Goal: Task Accomplishment & Management: Manage account settings

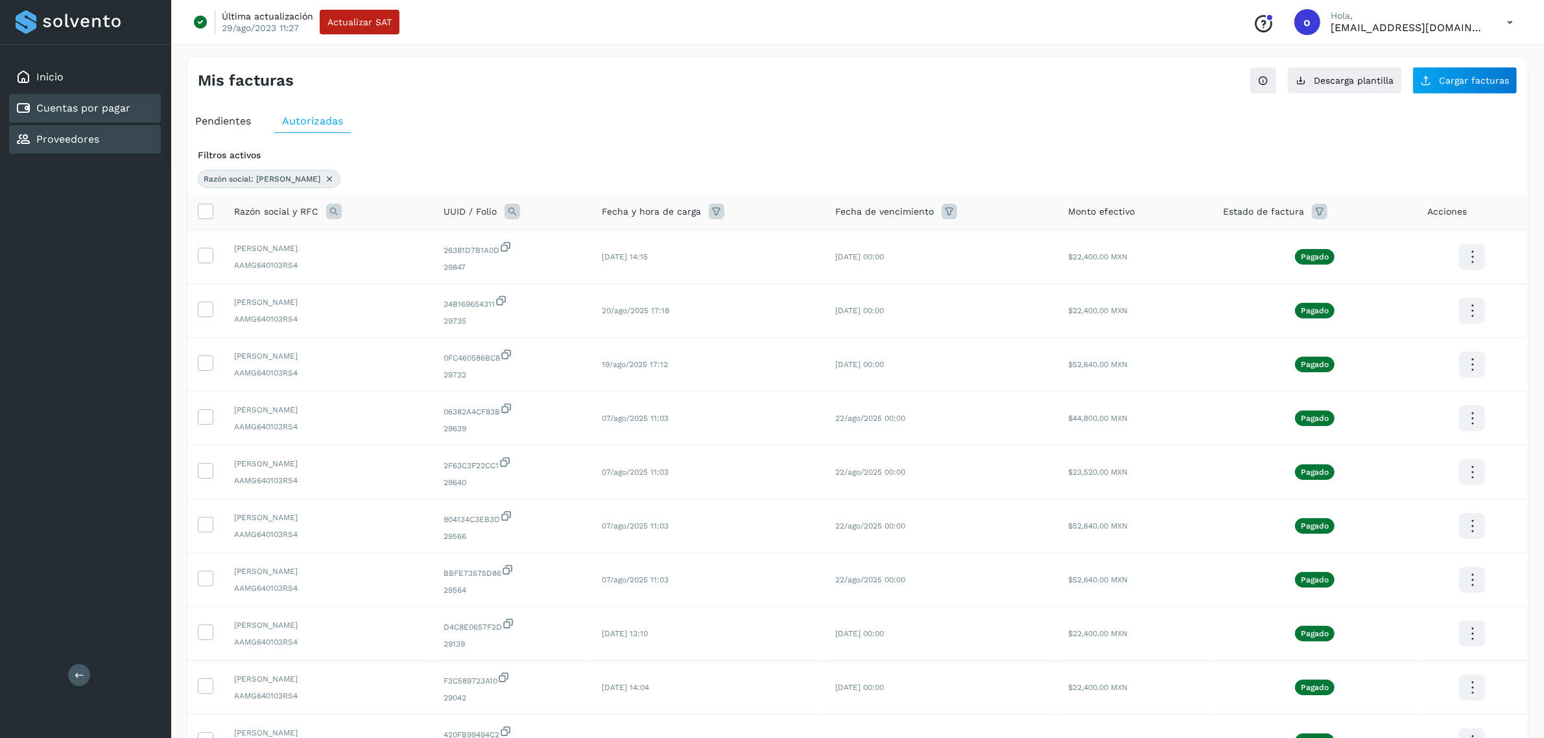
click at [95, 127] on div "Proveedores" at bounding box center [85, 139] width 152 height 29
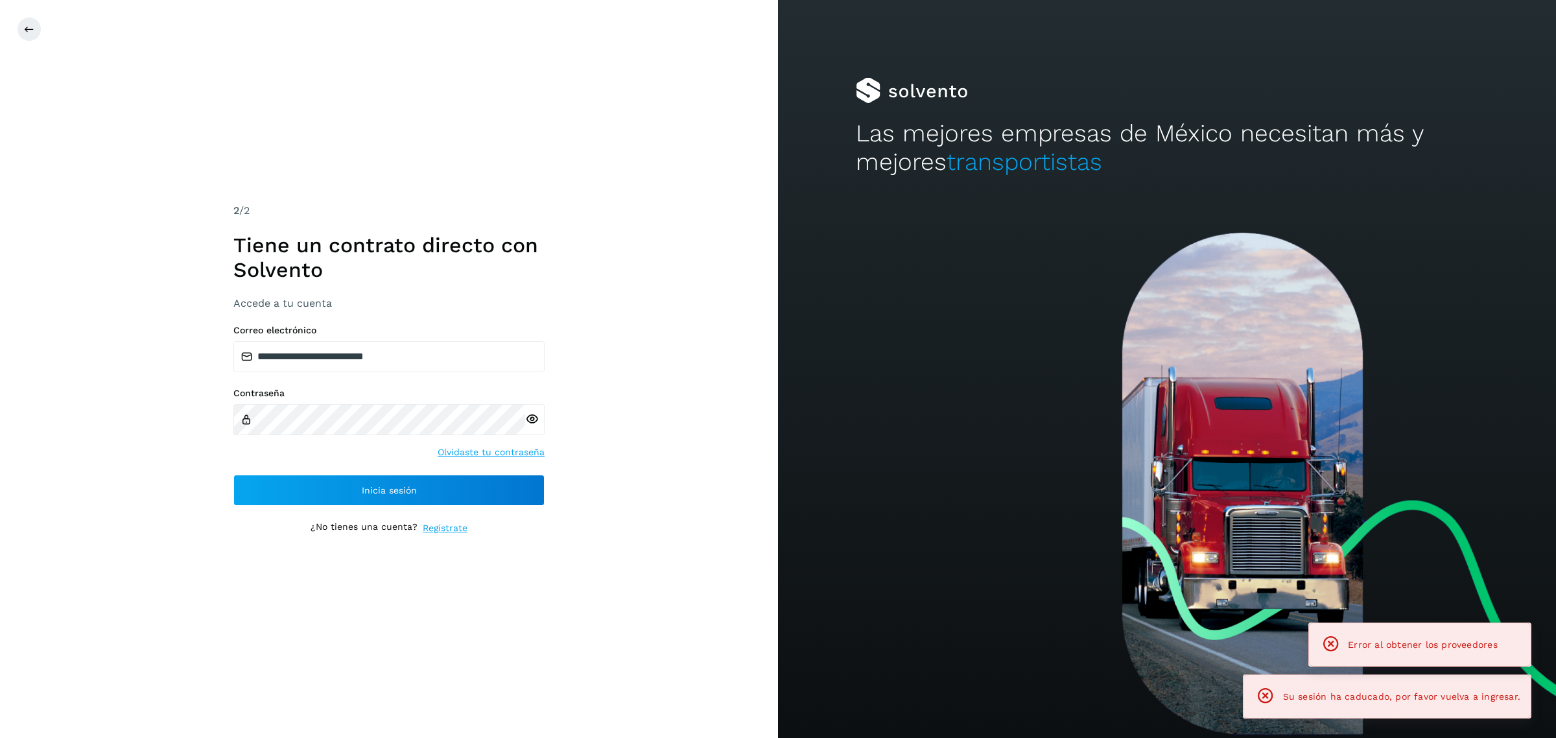
click at [73, 89] on div "**********" at bounding box center [389, 369] width 778 height 738
click at [475, 475] on button "Inicia sesión" at bounding box center [388, 490] width 311 height 31
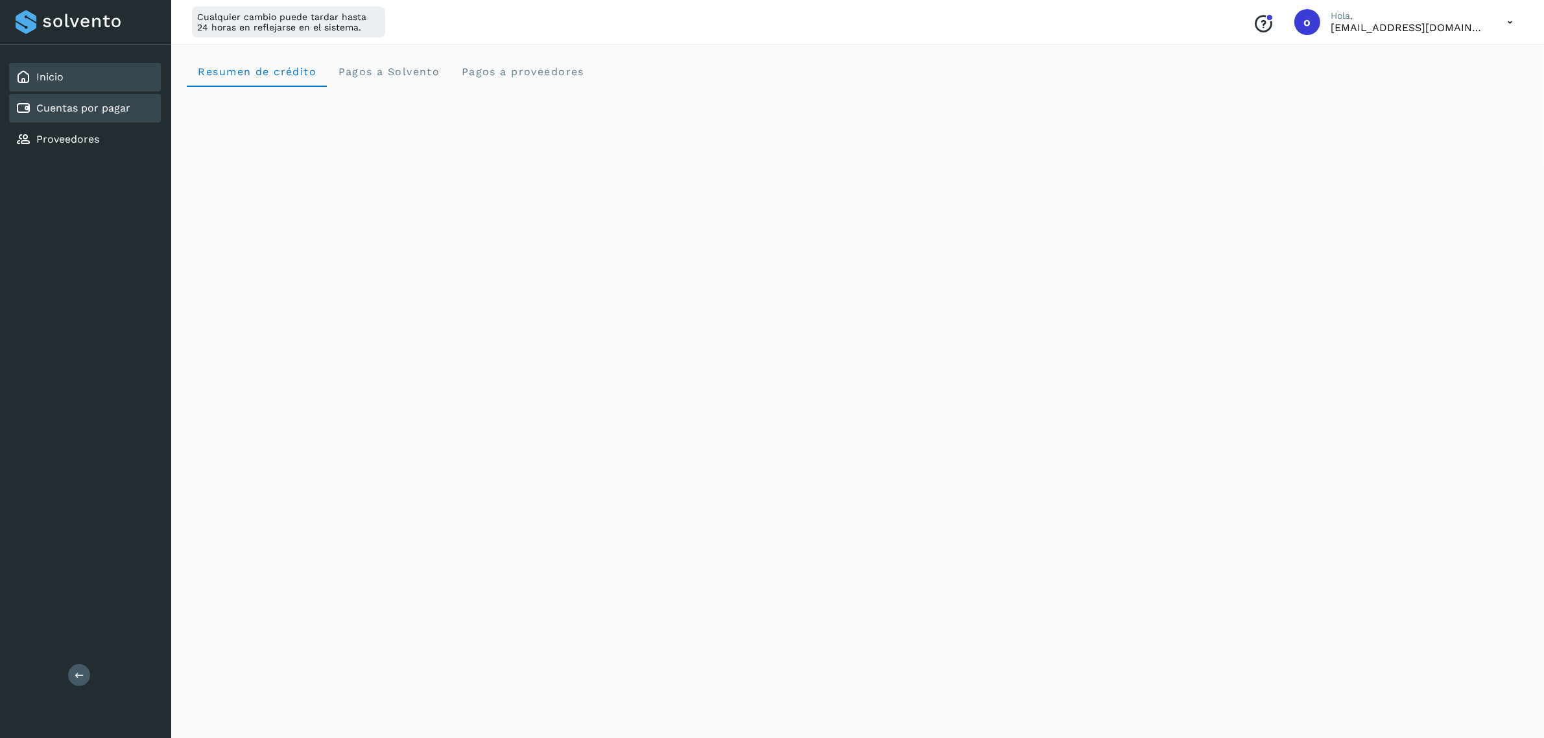
click at [117, 94] on div "Cuentas por pagar" at bounding box center [85, 108] width 152 height 29
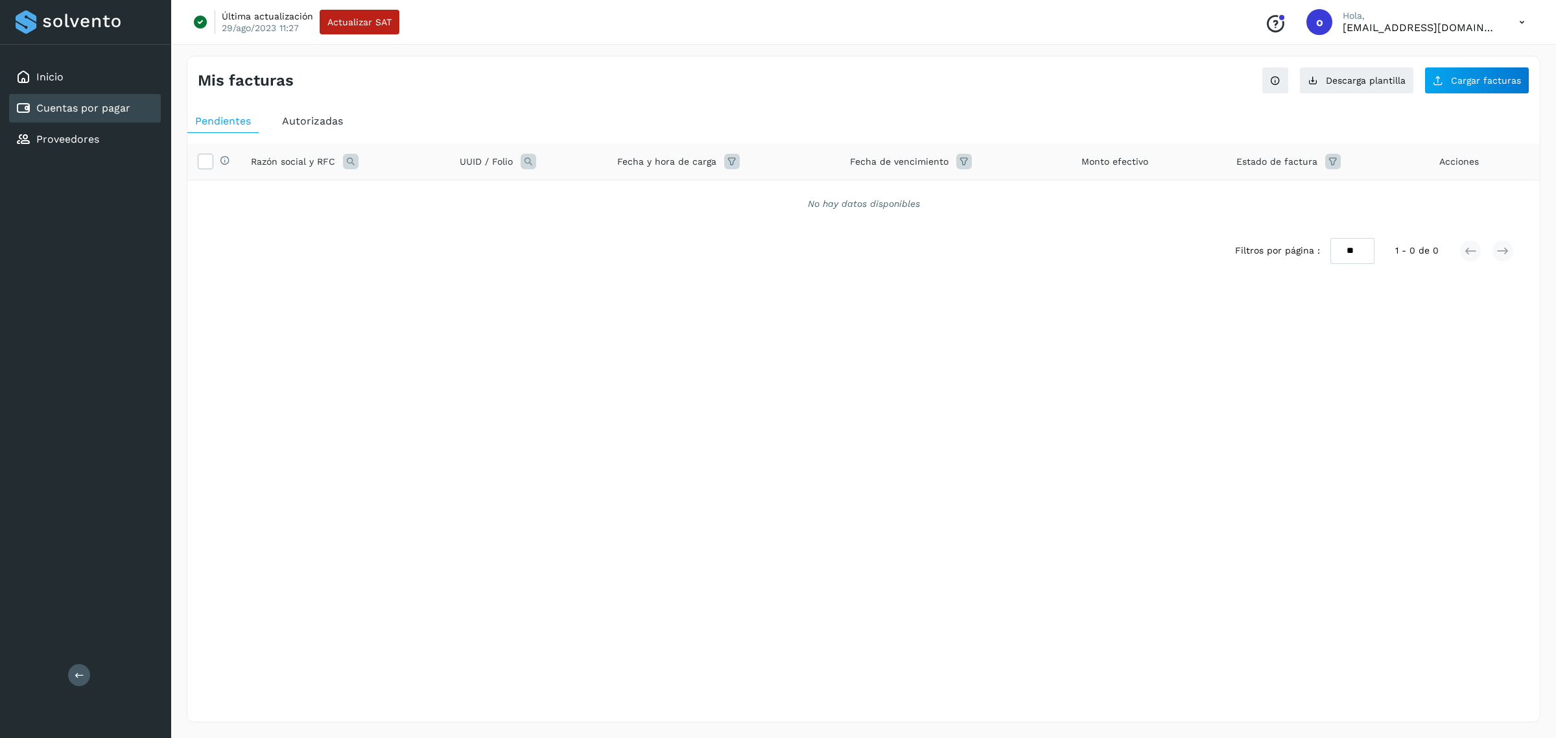
click at [329, 111] on div "Autorizadas" at bounding box center [312, 121] width 77 height 23
click at [231, 125] on span "Pendientes" at bounding box center [223, 121] width 56 height 12
click at [1462, 78] on span "Cargar facturas" at bounding box center [1486, 80] width 70 height 9
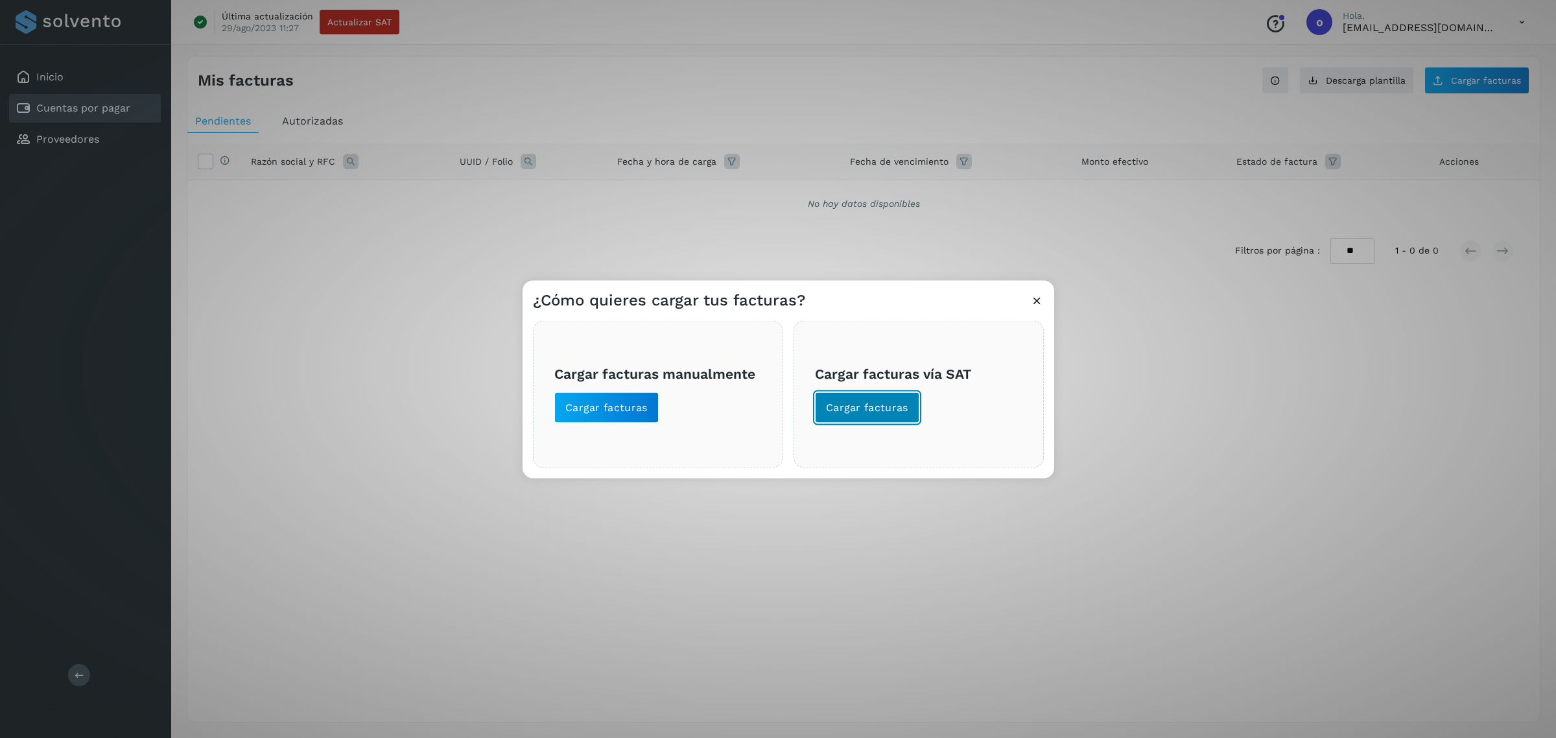
click at [873, 412] on span "Cargar facturas" at bounding box center [867, 408] width 82 height 14
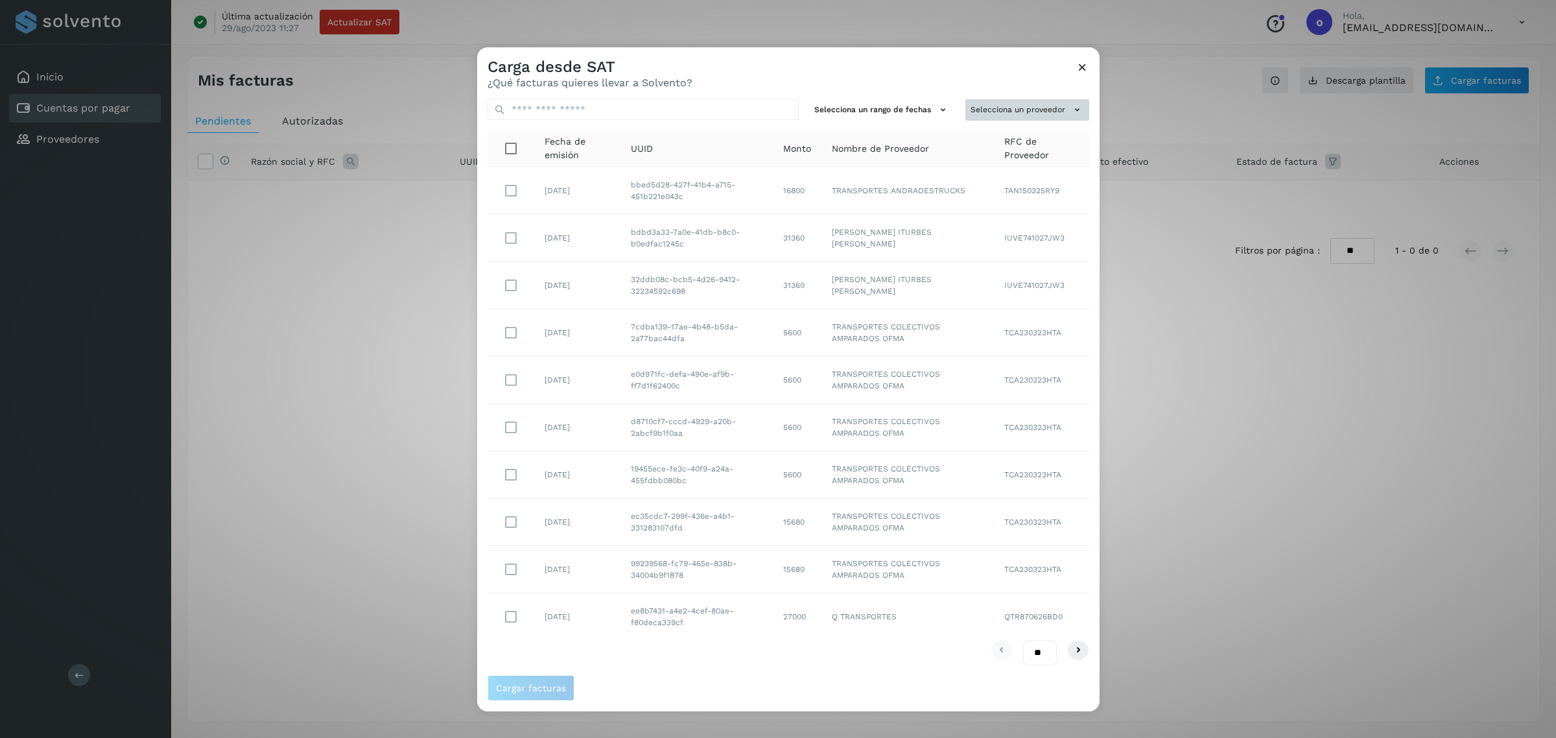
click at [980, 106] on button "Selecciona un proveedor" at bounding box center [1027, 109] width 124 height 21
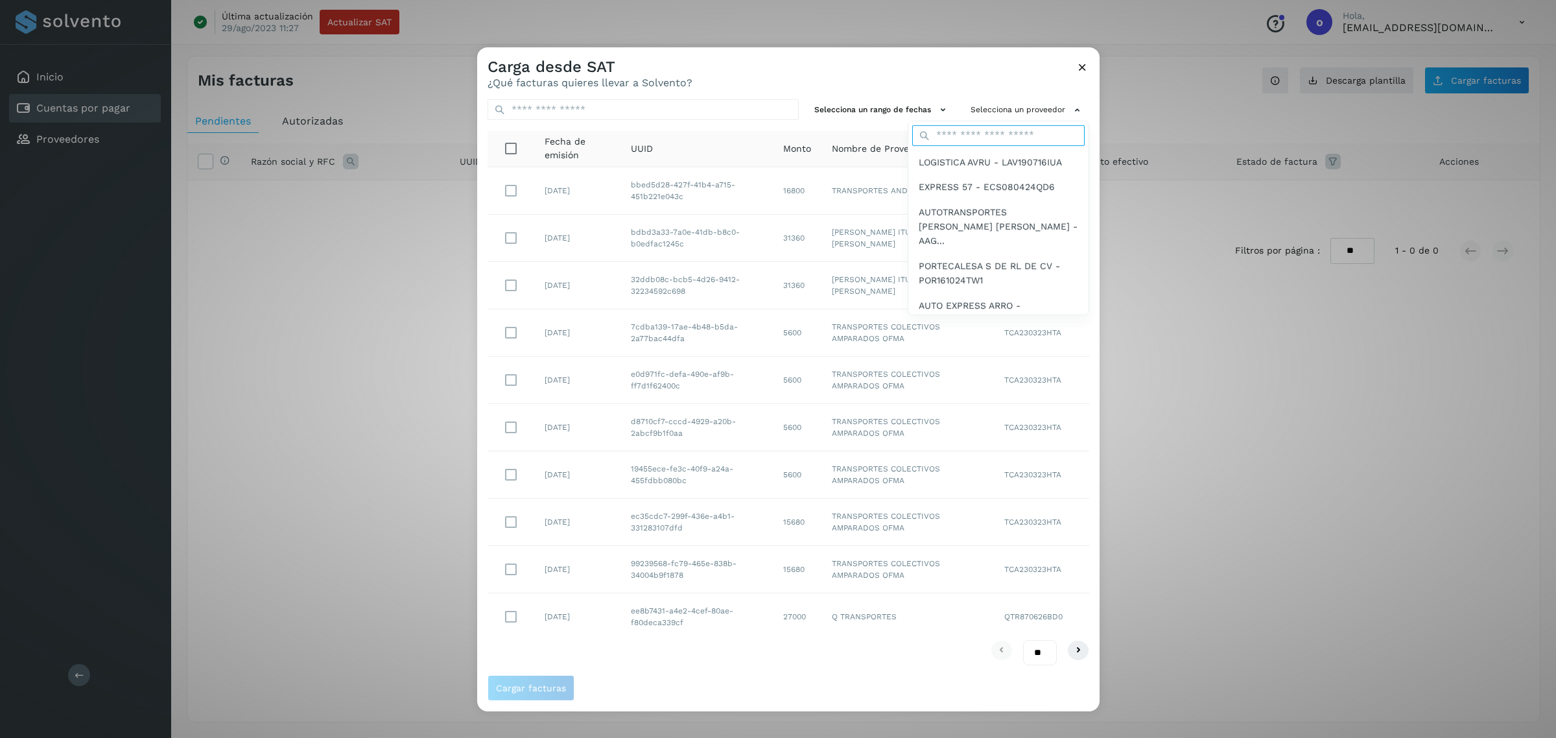
click at [983, 134] on input "text" at bounding box center [998, 135] width 172 height 21
click at [1006, 141] on input "text" at bounding box center [998, 135] width 172 height 21
type input "****"
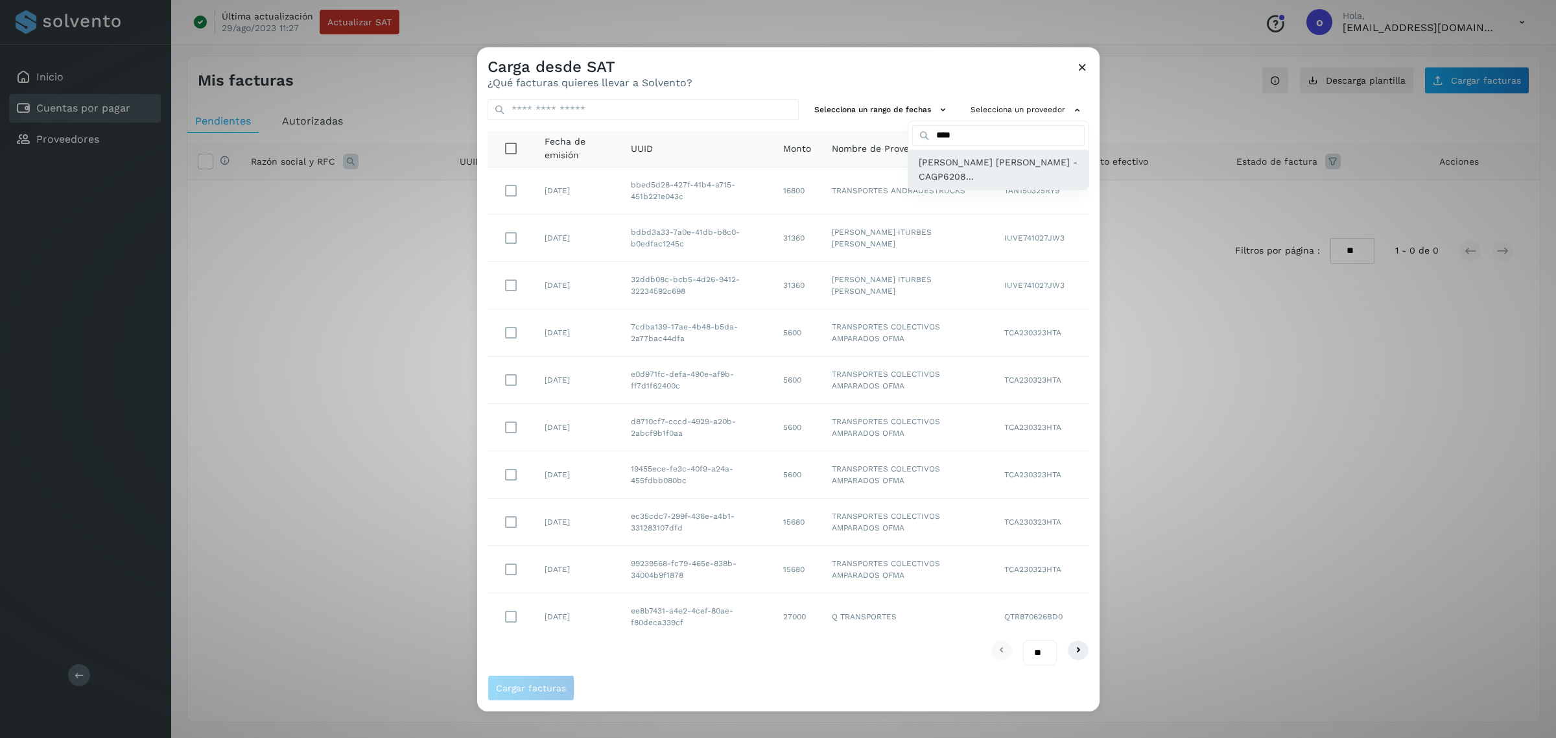
click at [937, 163] on span "PEDRO ALBERTO CHACON GUERRERO - CAGP6208..." at bounding box center [998, 169] width 159 height 29
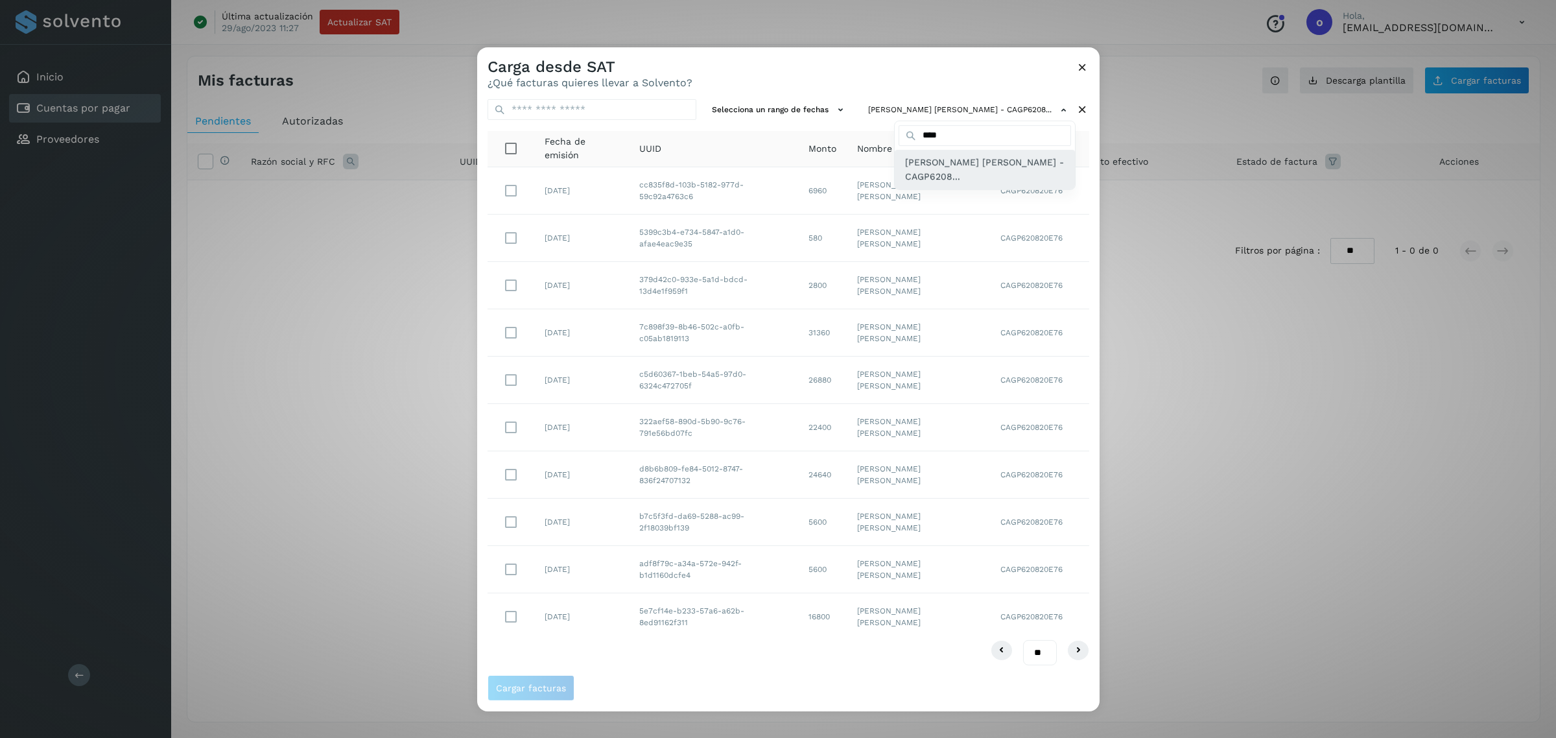
click at [969, 169] on span "PEDRO ALBERTO CHACON GUERRERO - CAGP6208..." at bounding box center [984, 169] width 159 height 29
click at [508, 195] on div at bounding box center [1255, 416] width 1556 height 738
click at [501, 701] on button "Cargar facturas" at bounding box center [531, 688] width 87 height 26
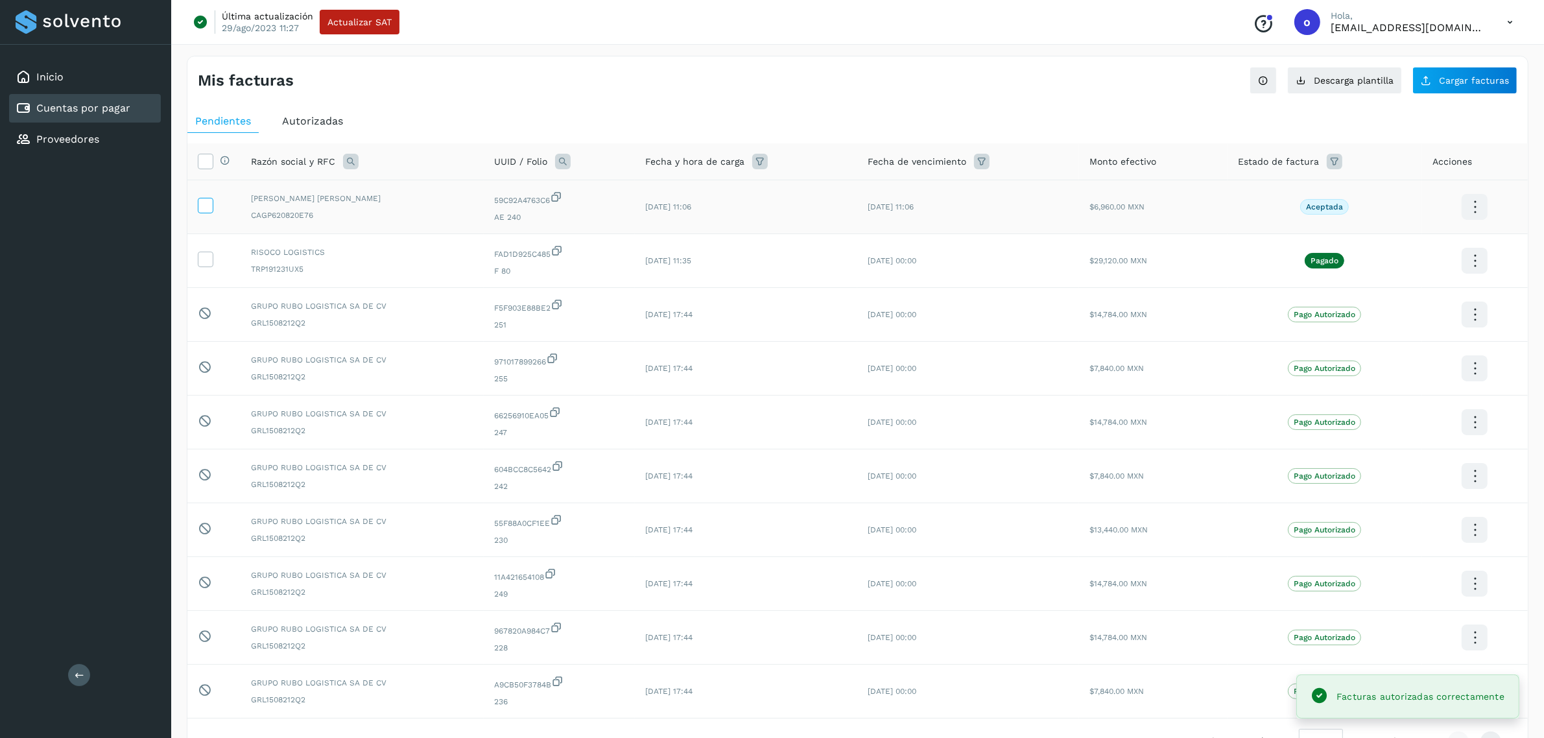
click at [203, 207] on icon at bounding box center [205, 205] width 14 height 14
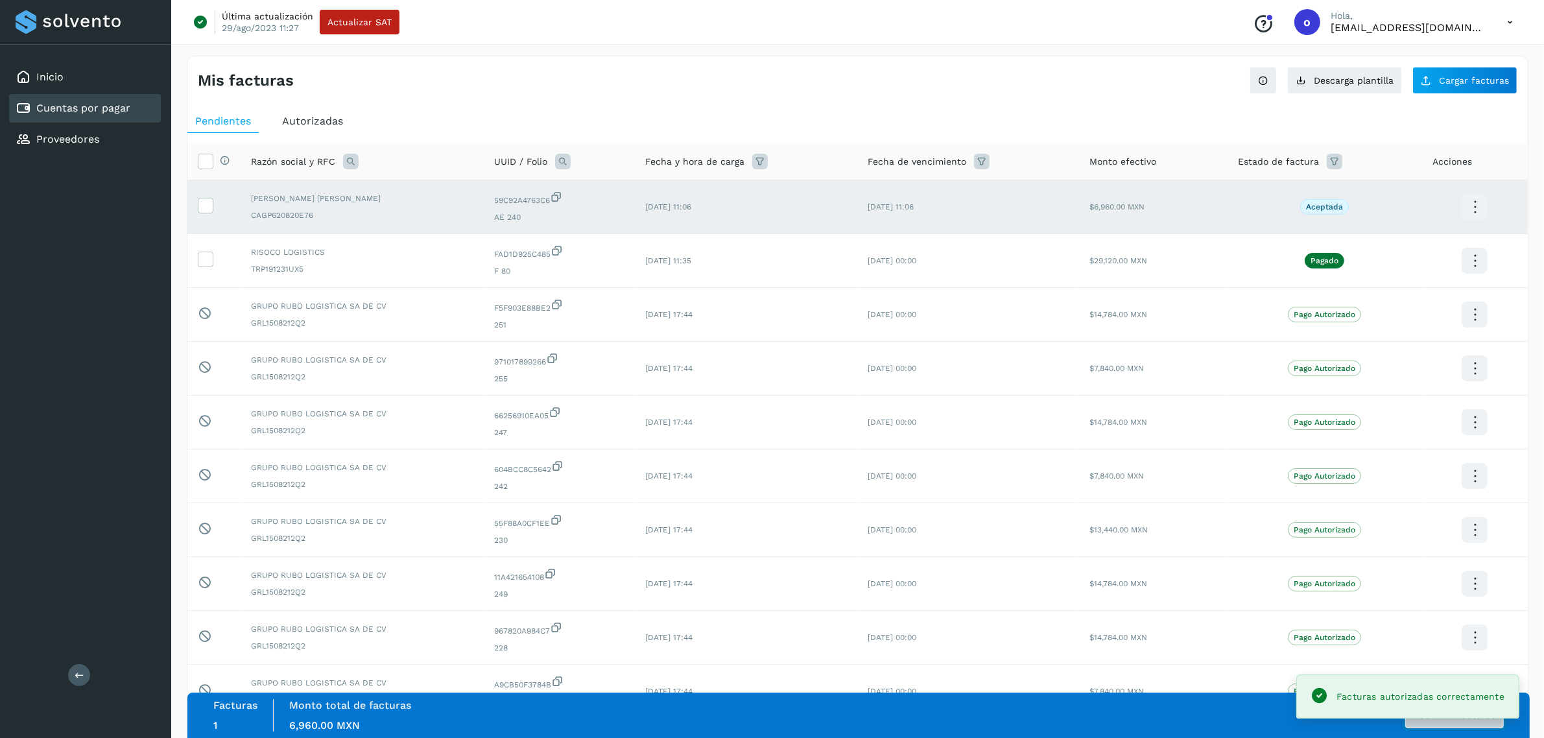
click at [1434, 726] on button "Autorizar facturas" at bounding box center [1454, 715] width 99 height 26
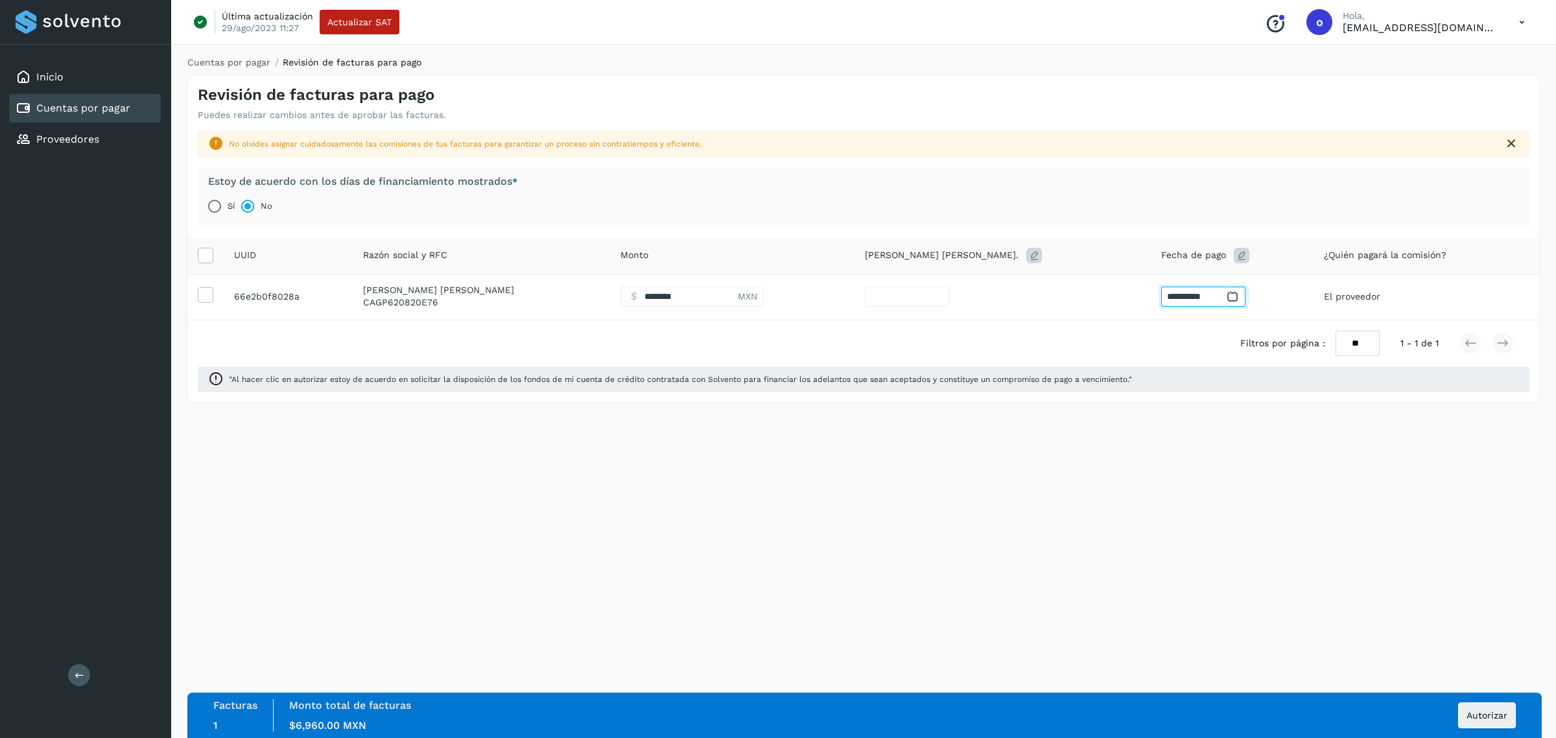
click at [1164, 294] on input "**********" at bounding box center [1193, 297] width 65 height 20
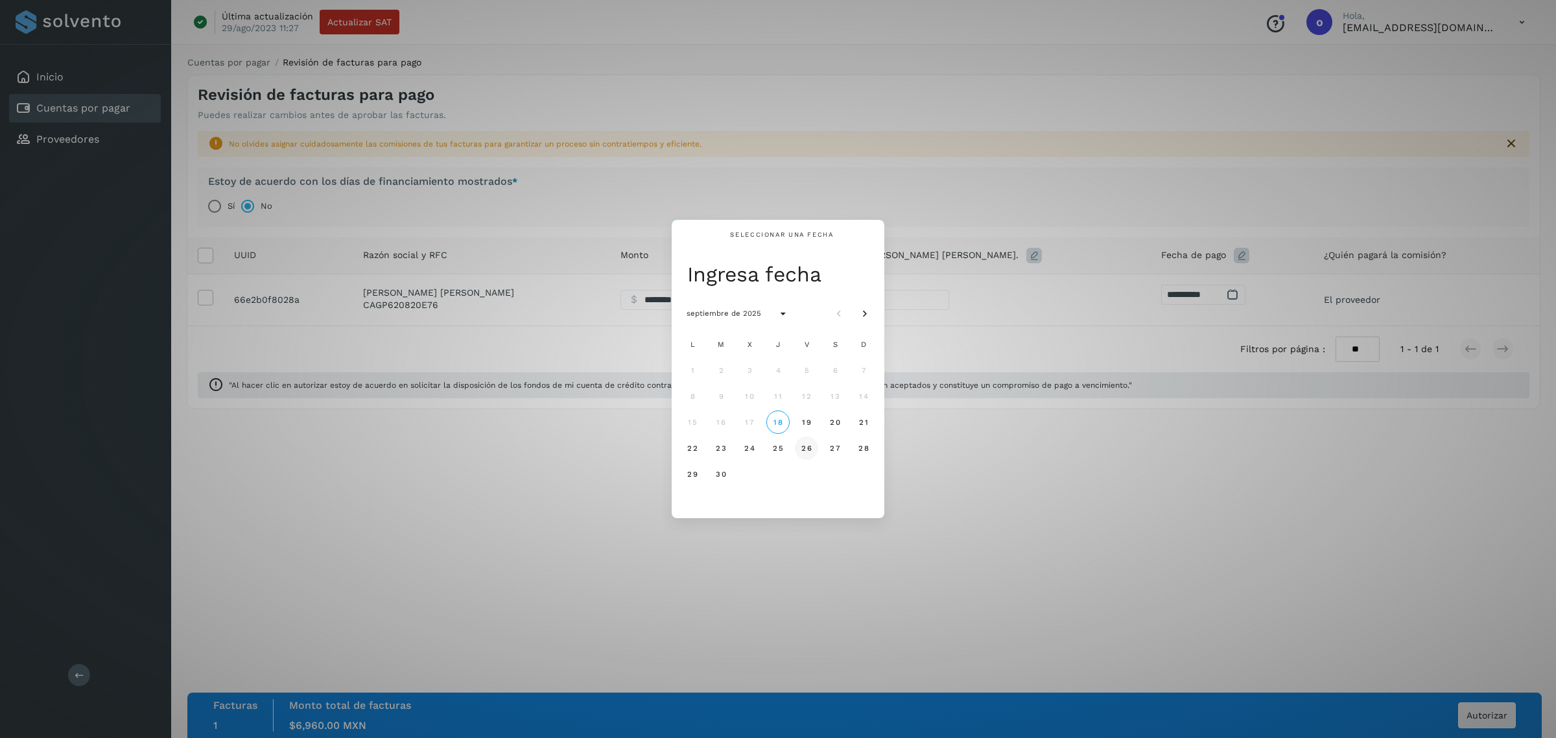
click at [812, 445] on button "26" at bounding box center [806, 447] width 23 height 23
type input "*"
type input "**********"
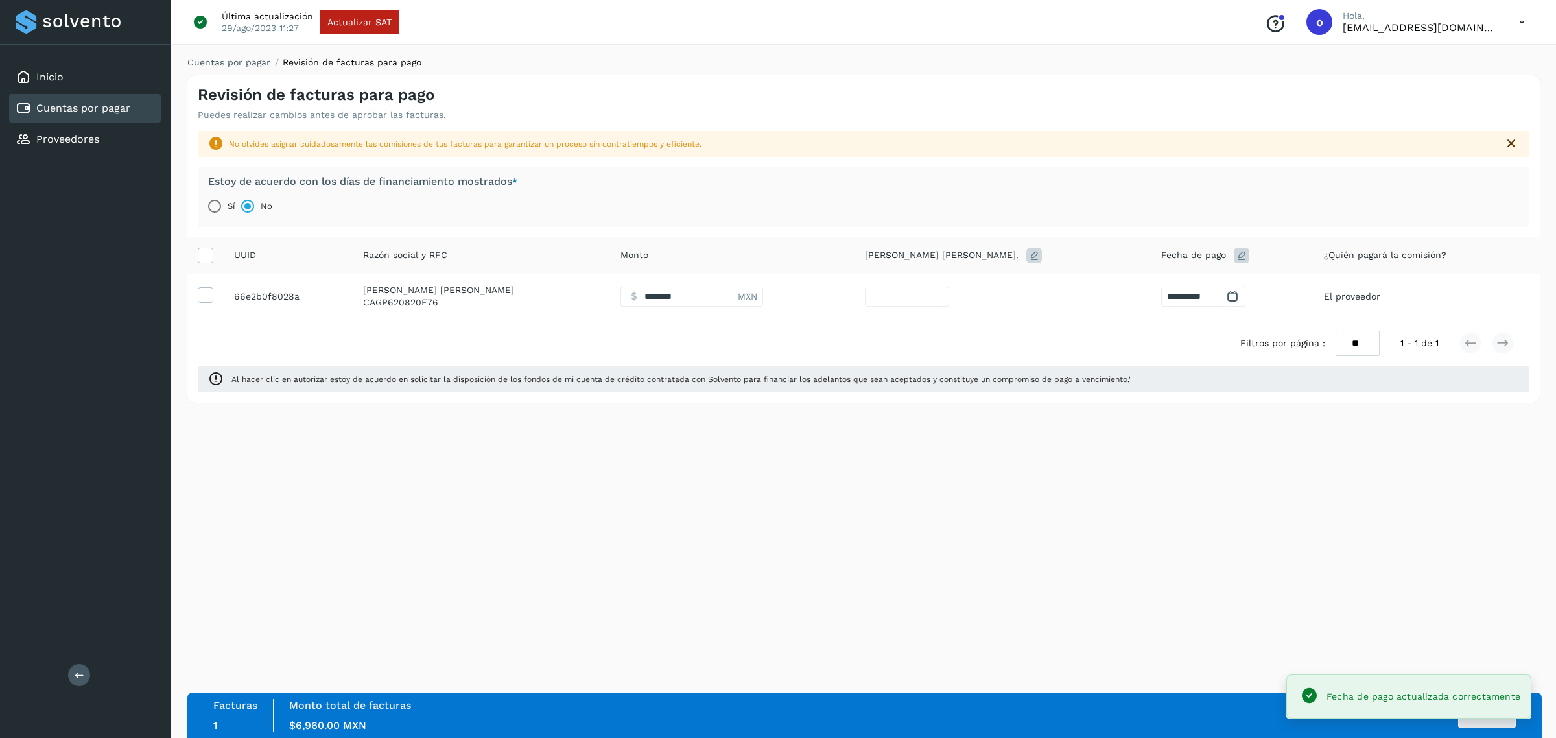
click at [1482, 653] on div "**********" at bounding box center [863, 389] width 1385 height 698
click at [1501, 711] on span "Autorizar" at bounding box center [1487, 715] width 41 height 9
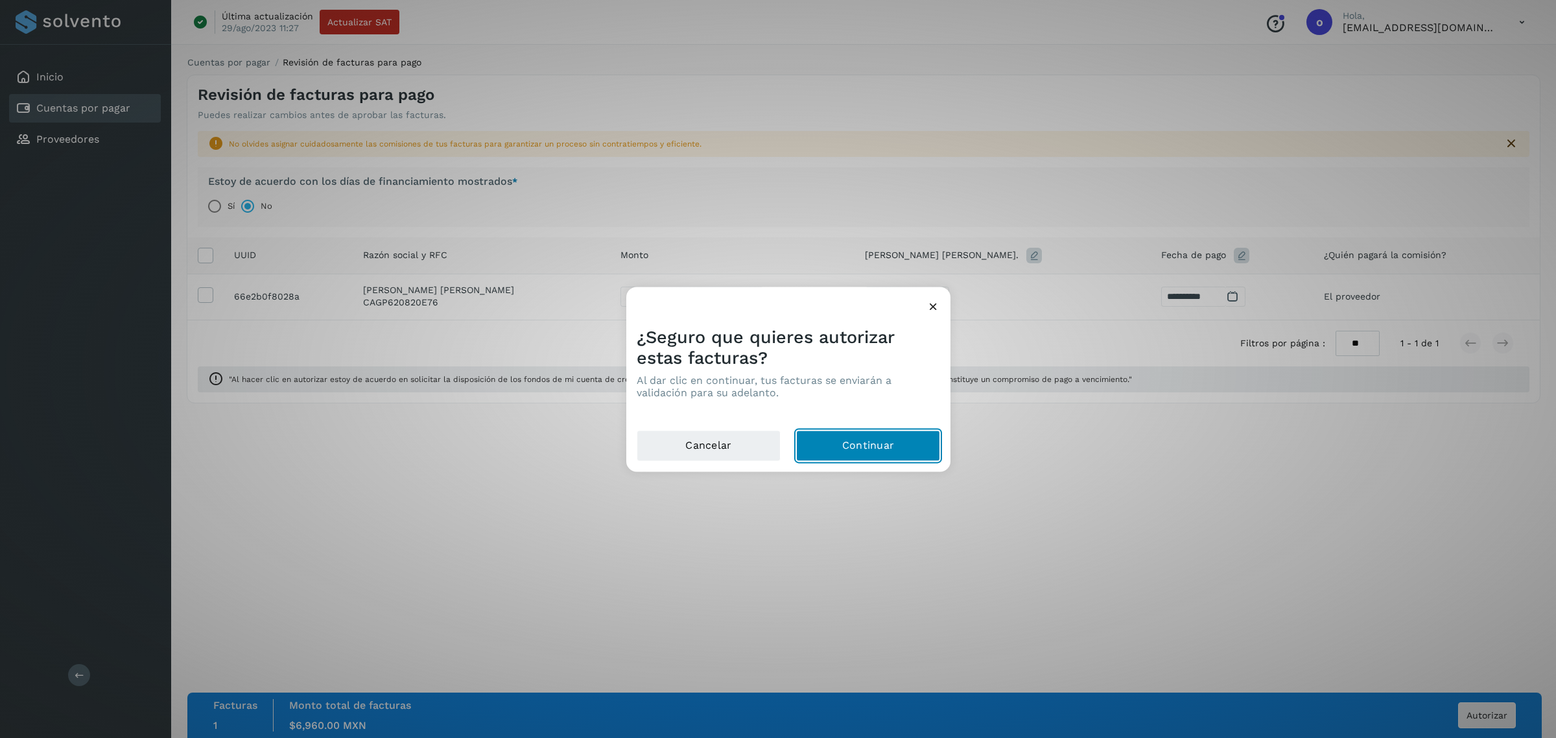
click at [890, 436] on button "Continuar" at bounding box center [868, 445] width 144 height 31
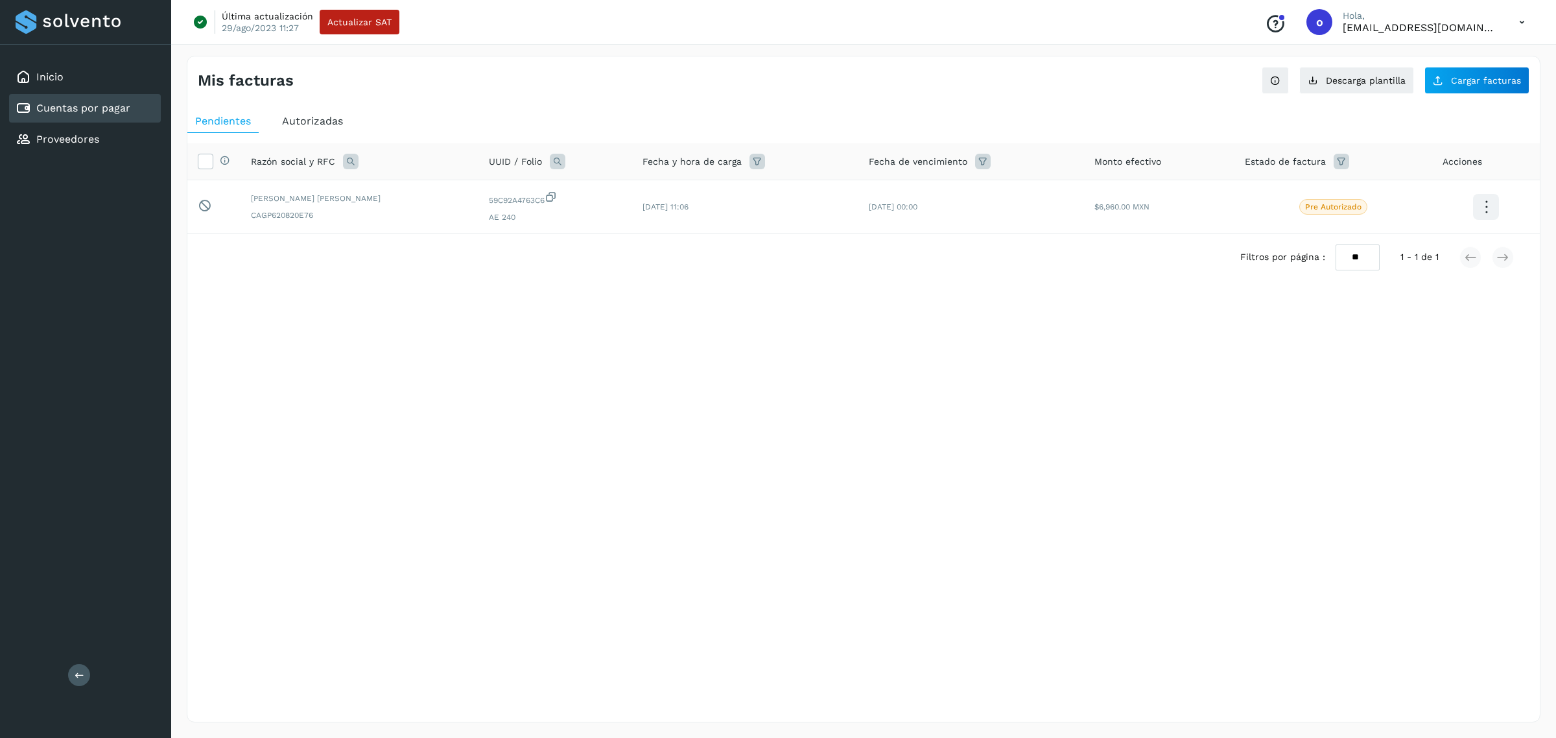
click at [322, 121] on span "Autorizadas" at bounding box center [312, 121] width 61 height 12
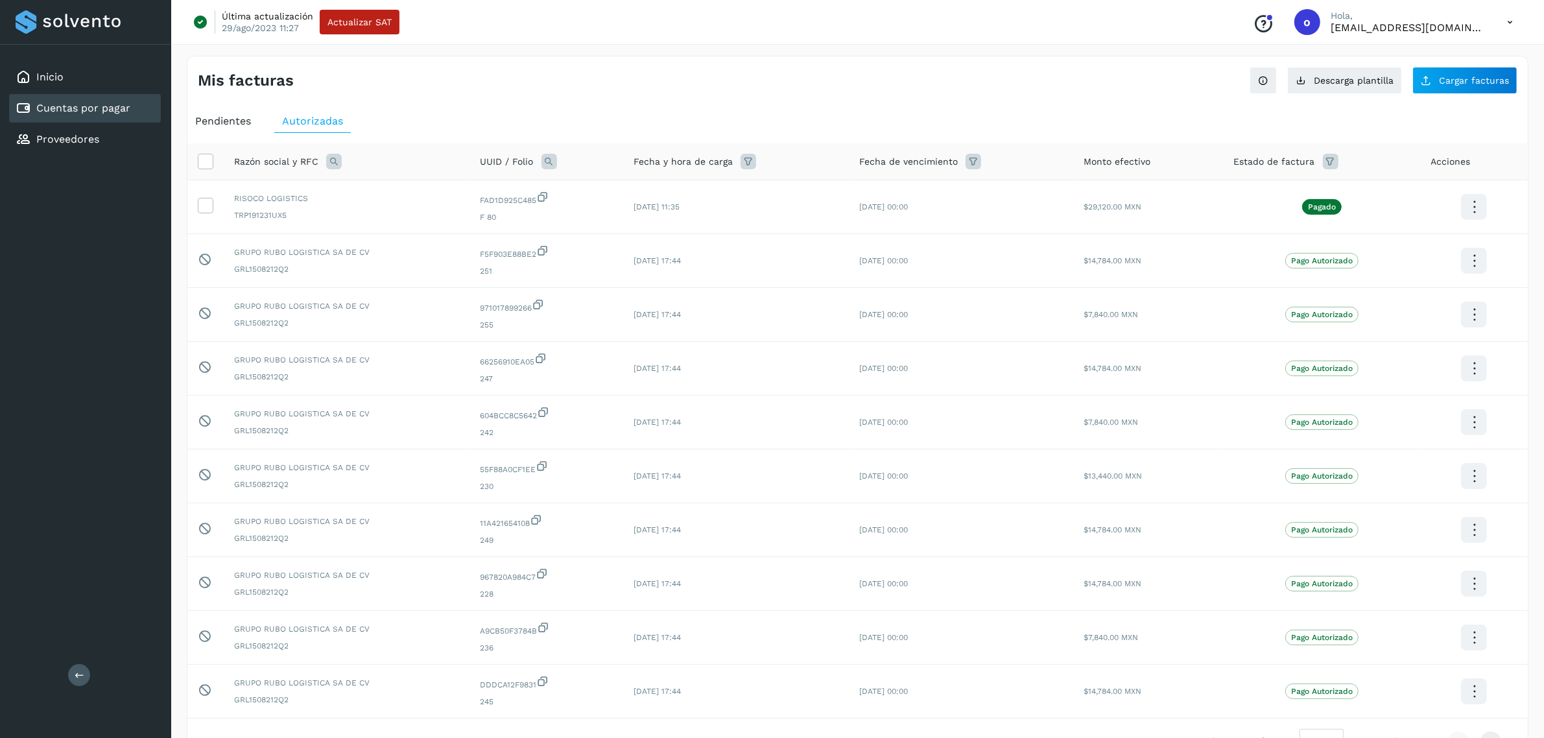
click at [246, 130] on div "Pendientes" at bounding box center [222, 121] width 71 height 23
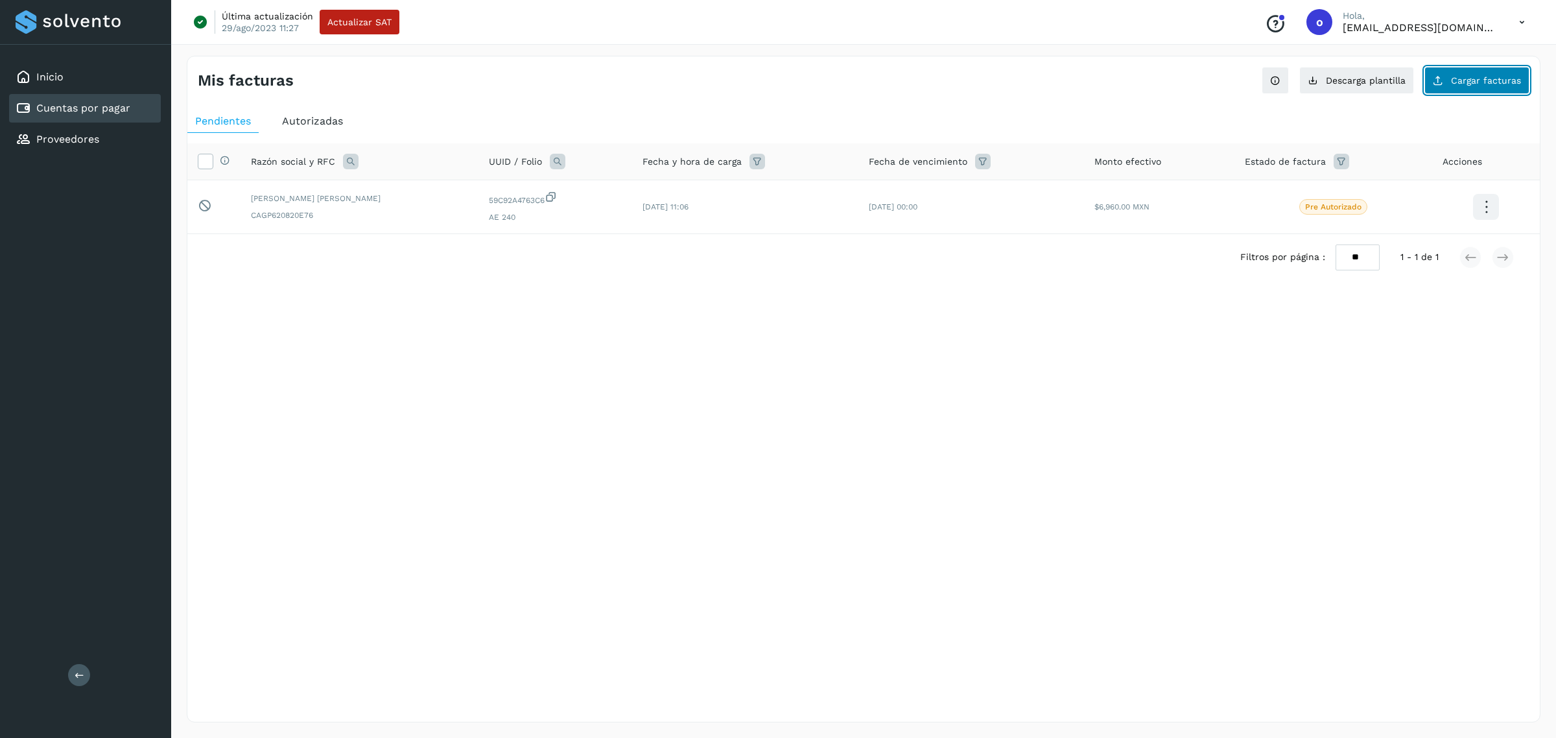
click at [1491, 83] on span "Cargar facturas" at bounding box center [1486, 80] width 70 height 9
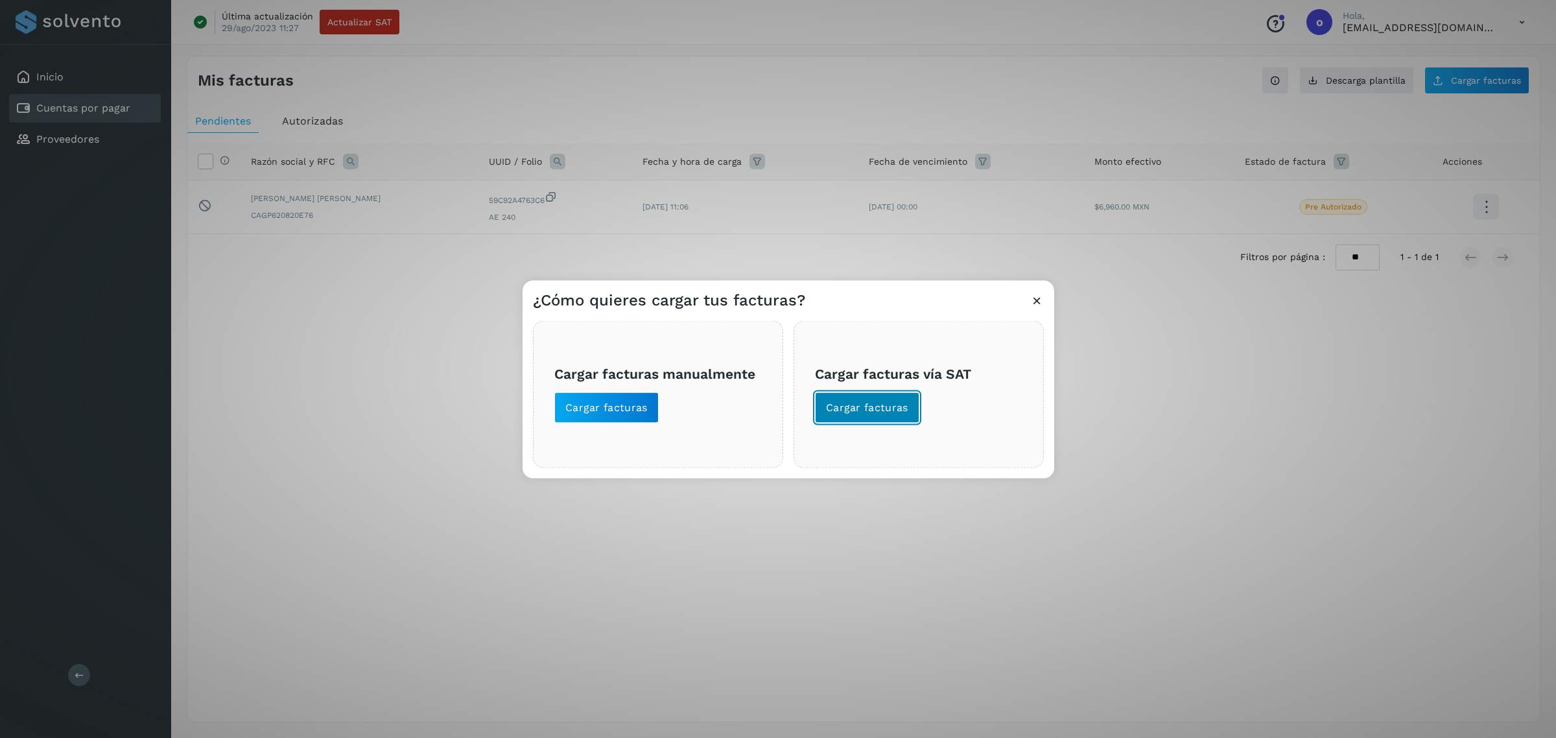
click at [873, 404] on span "Cargar facturas" at bounding box center [867, 408] width 82 height 14
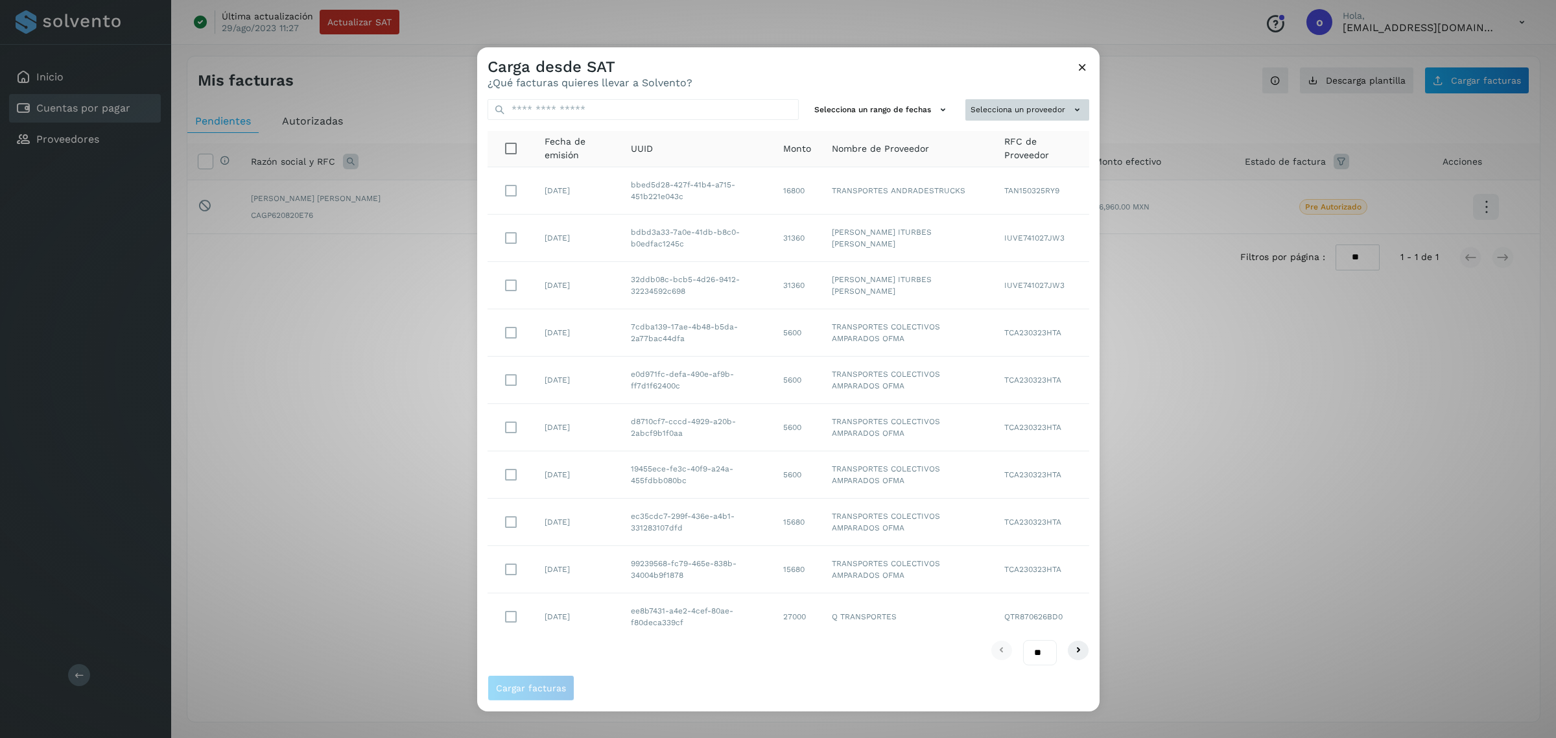
click at [980, 117] on button "Selecciona un proveedor" at bounding box center [1027, 109] width 124 height 21
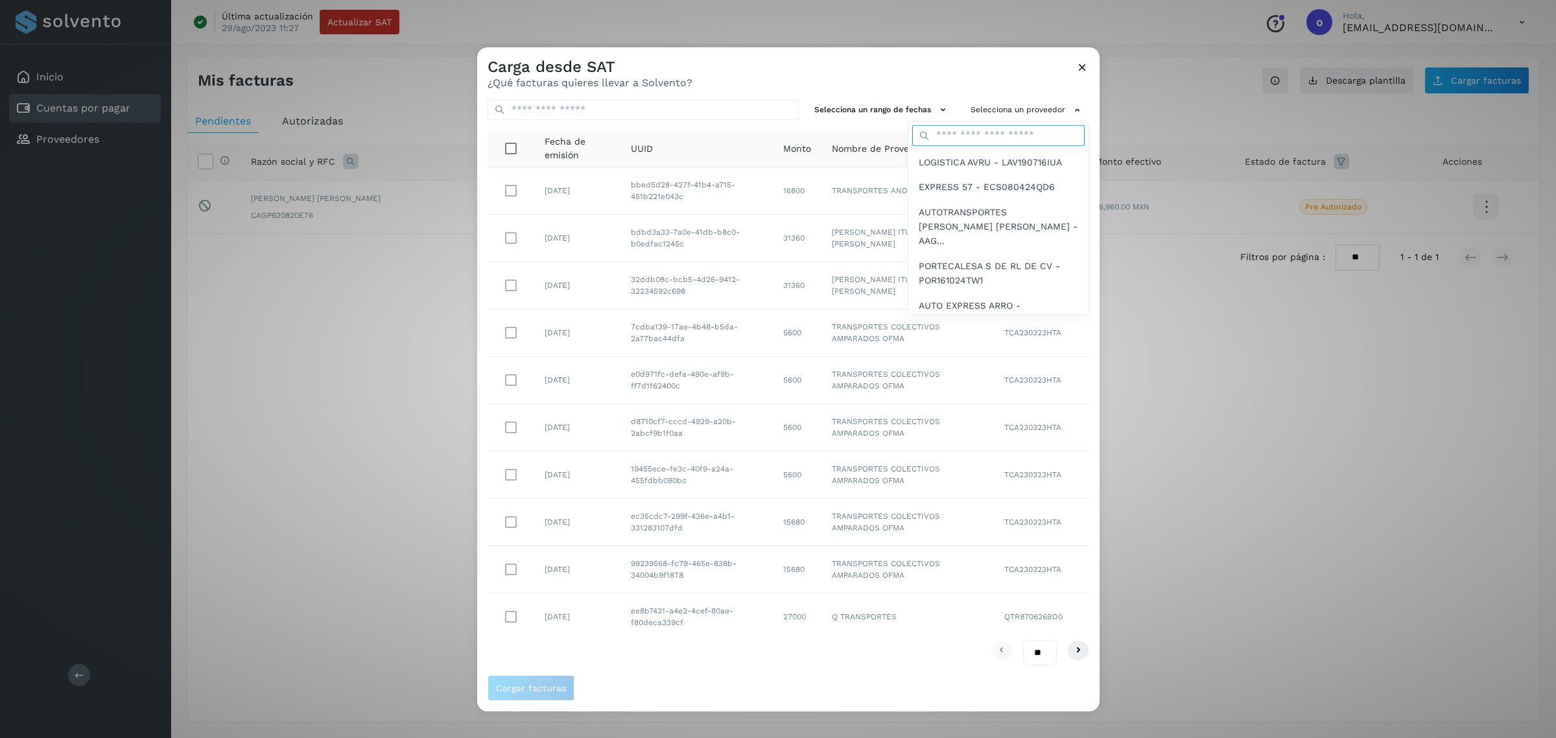
click at [974, 135] on input "text" at bounding box center [998, 135] width 172 height 21
type input "***"
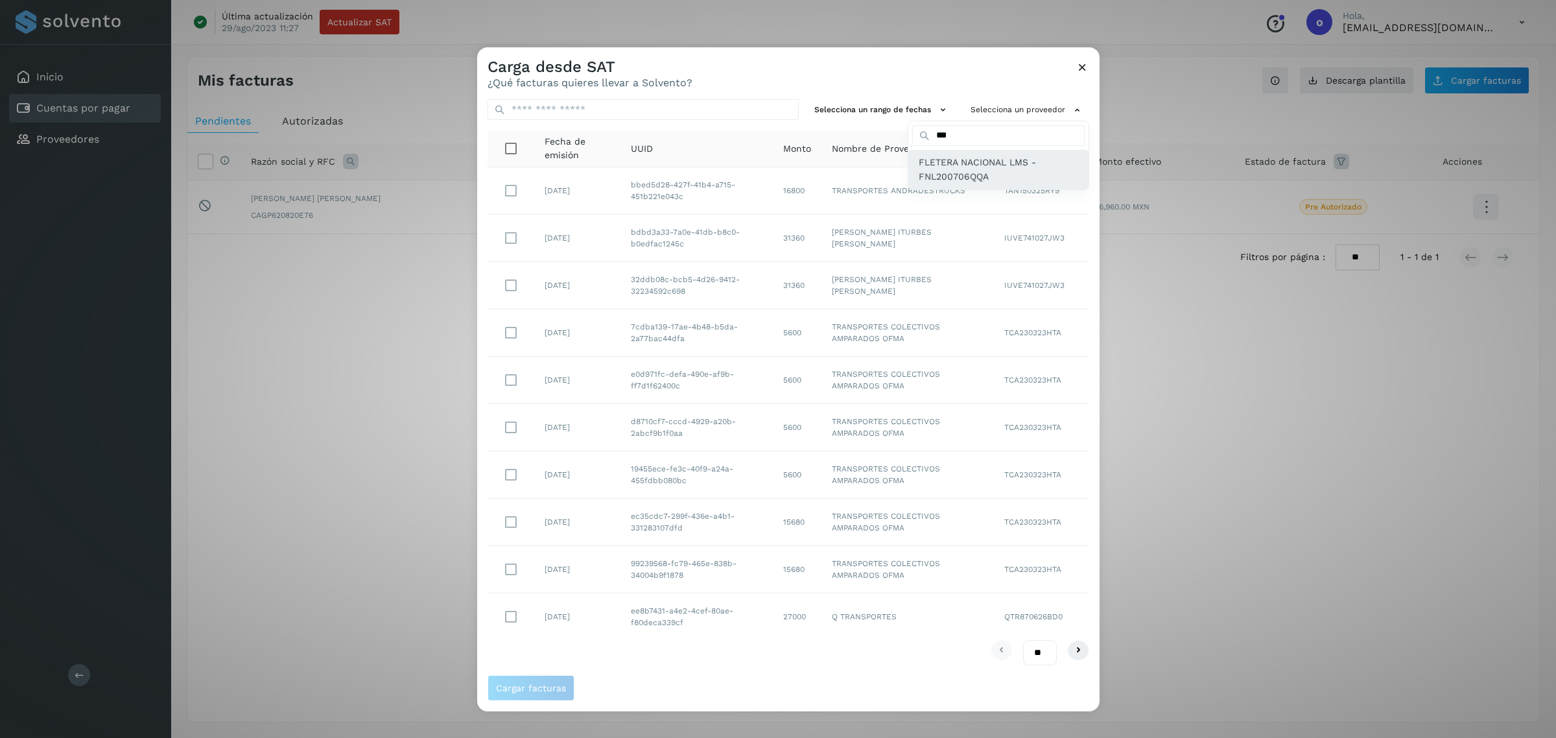
click at [927, 163] on span "FLETERA NACIONAL LMS - FNL200706QQA" at bounding box center [998, 169] width 159 height 29
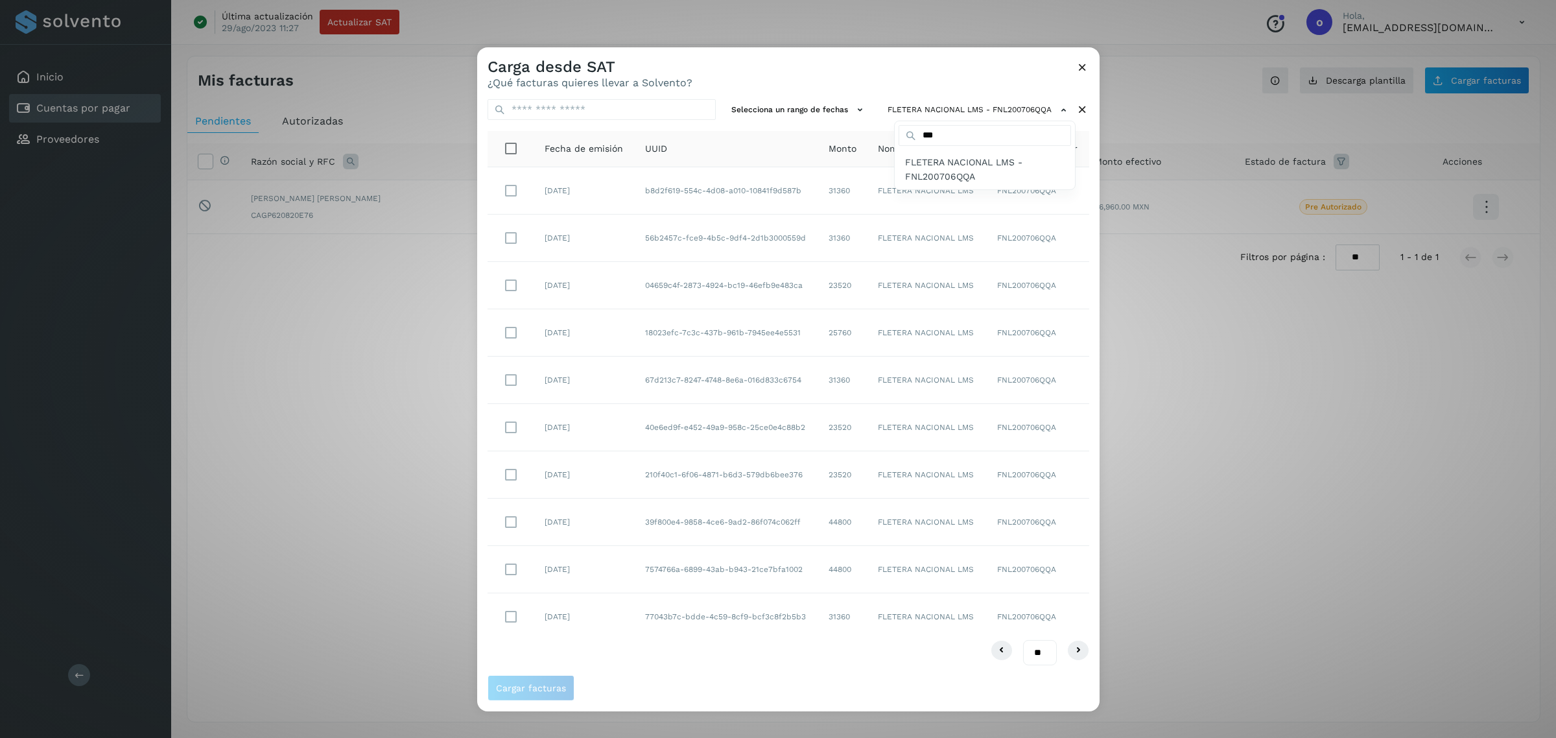
click at [517, 189] on div at bounding box center [1255, 416] width 1556 height 738
click at [530, 689] on span "Cargar facturas" at bounding box center [531, 687] width 70 height 9
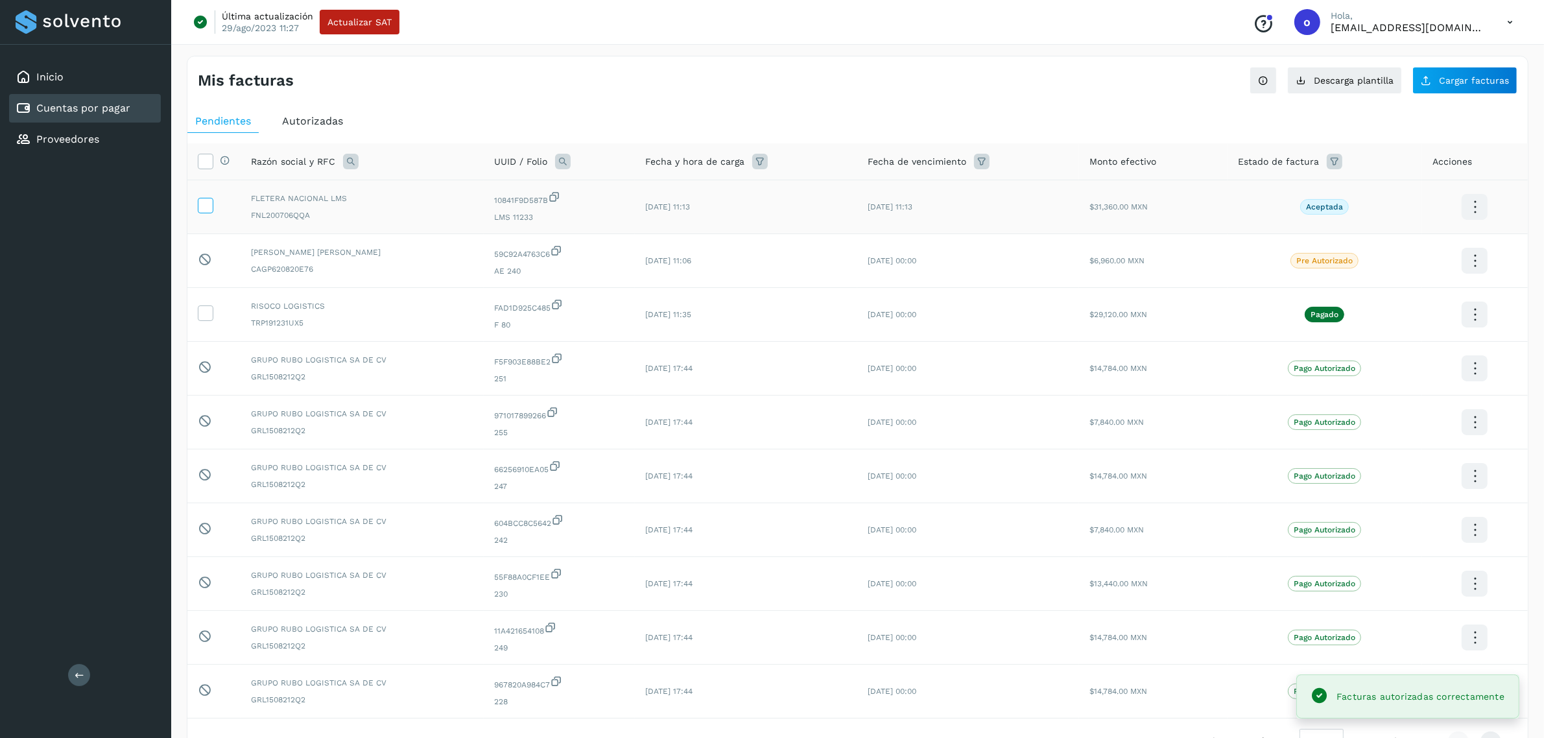
click at [207, 205] on icon at bounding box center [205, 205] width 14 height 14
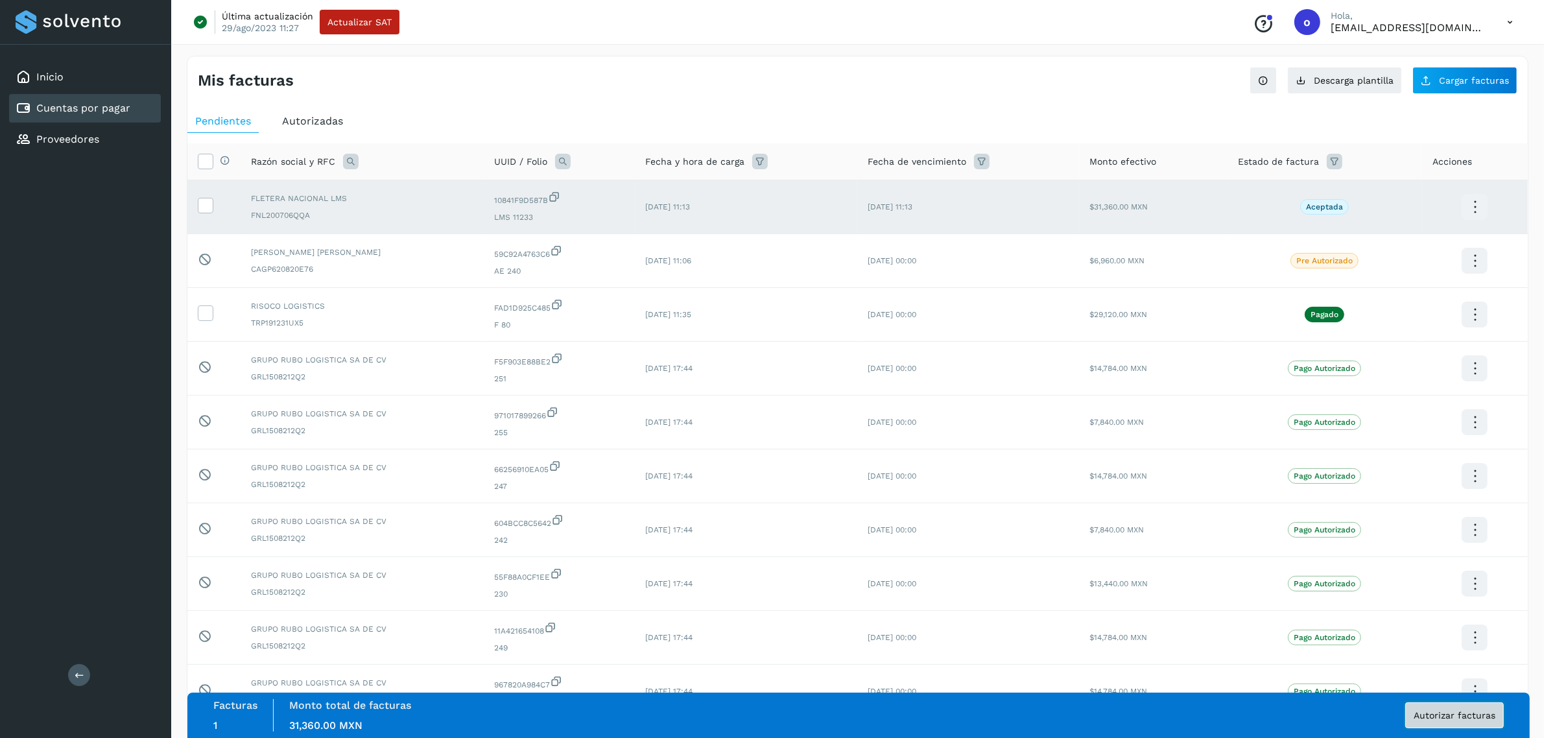
click at [1437, 721] on button "Autorizar facturas" at bounding box center [1454, 715] width 99 height 26
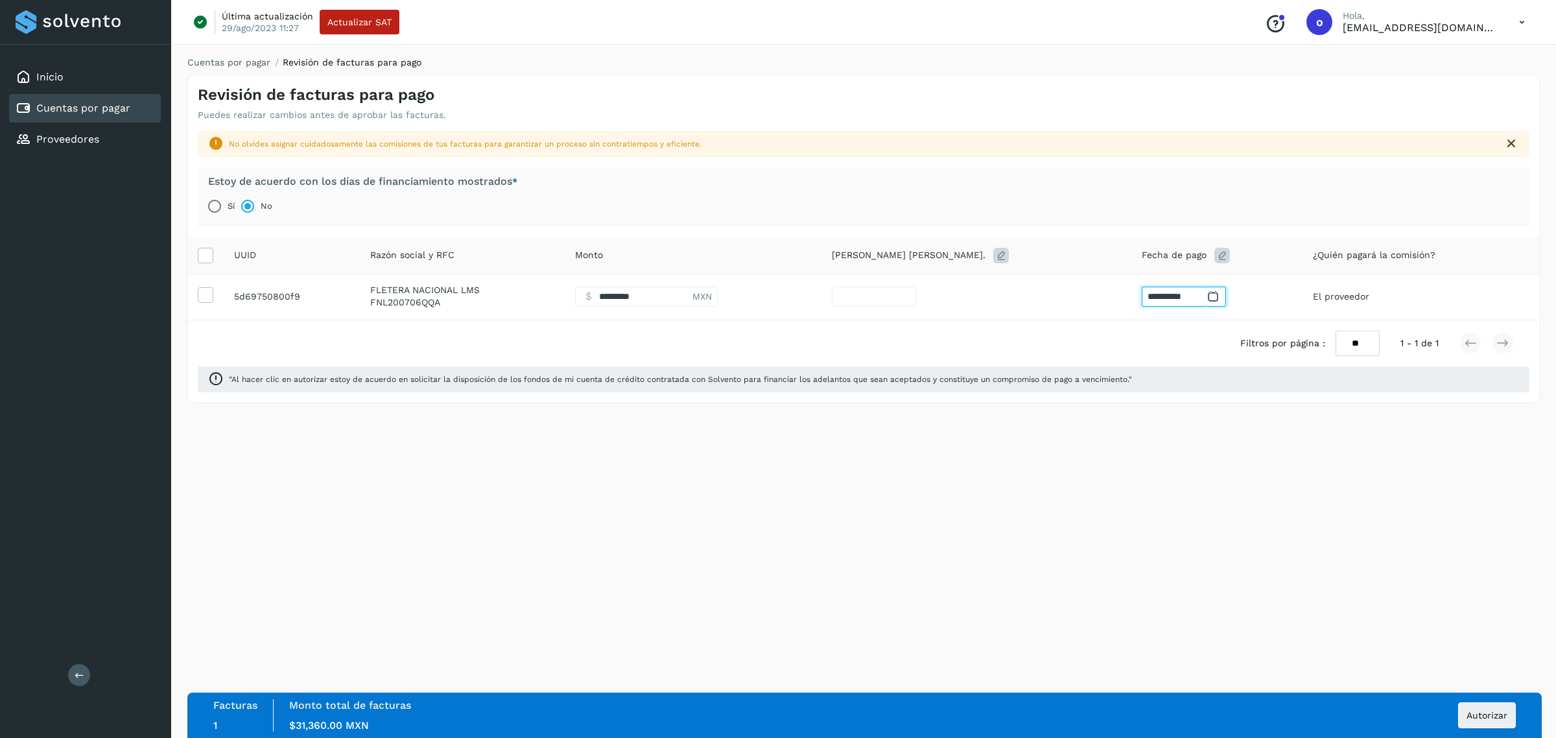
click at [1142, 287] on input "**********" at bounding box center [1174, 297] width 65 height 20
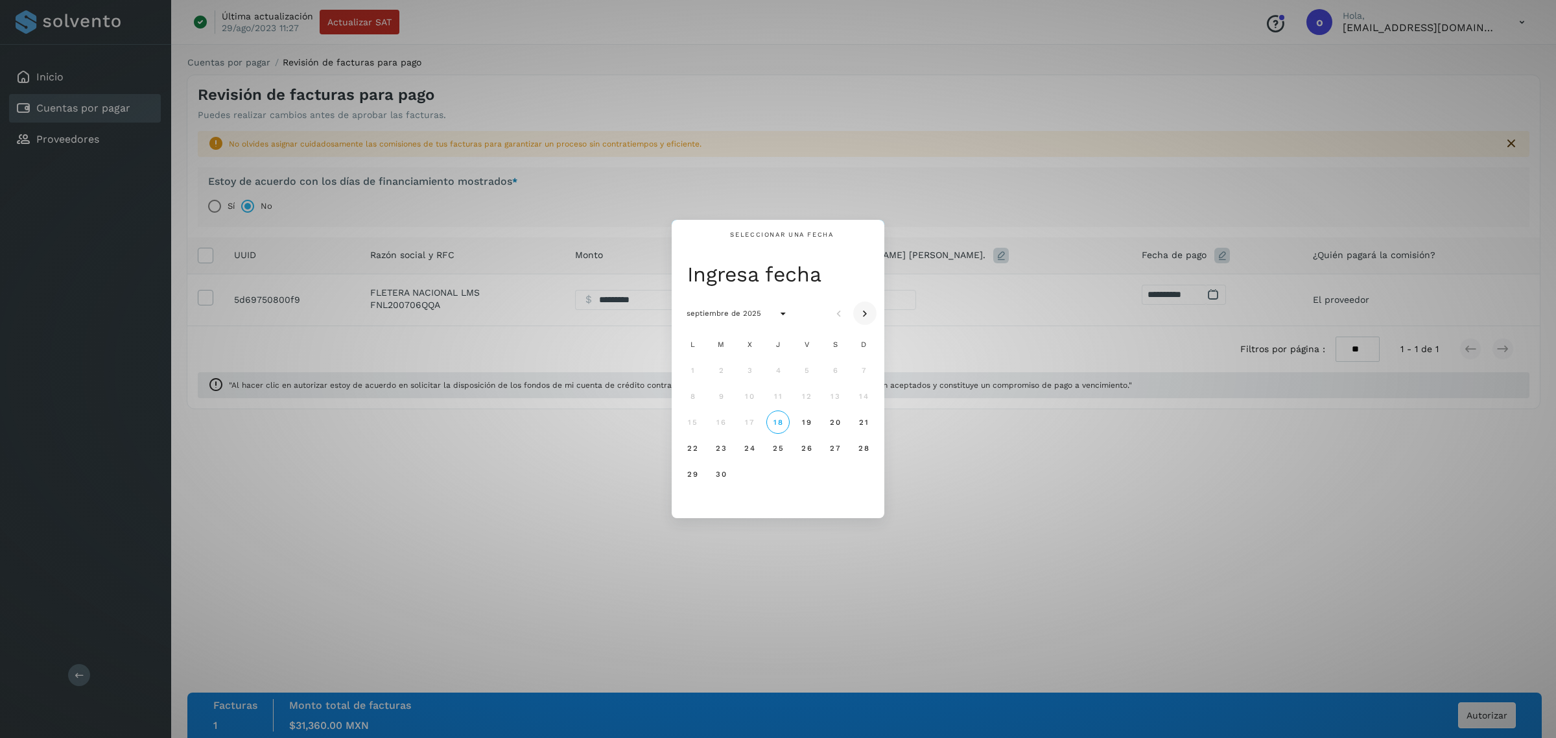
click at [867, 318] on icon "Mes siguiente" at bounding box center [864, 313] width 13 height 13
click at [801, 371] on button "3" at bounding box center [806, 370] width 23 height 23
type input "**"
type input "**********"
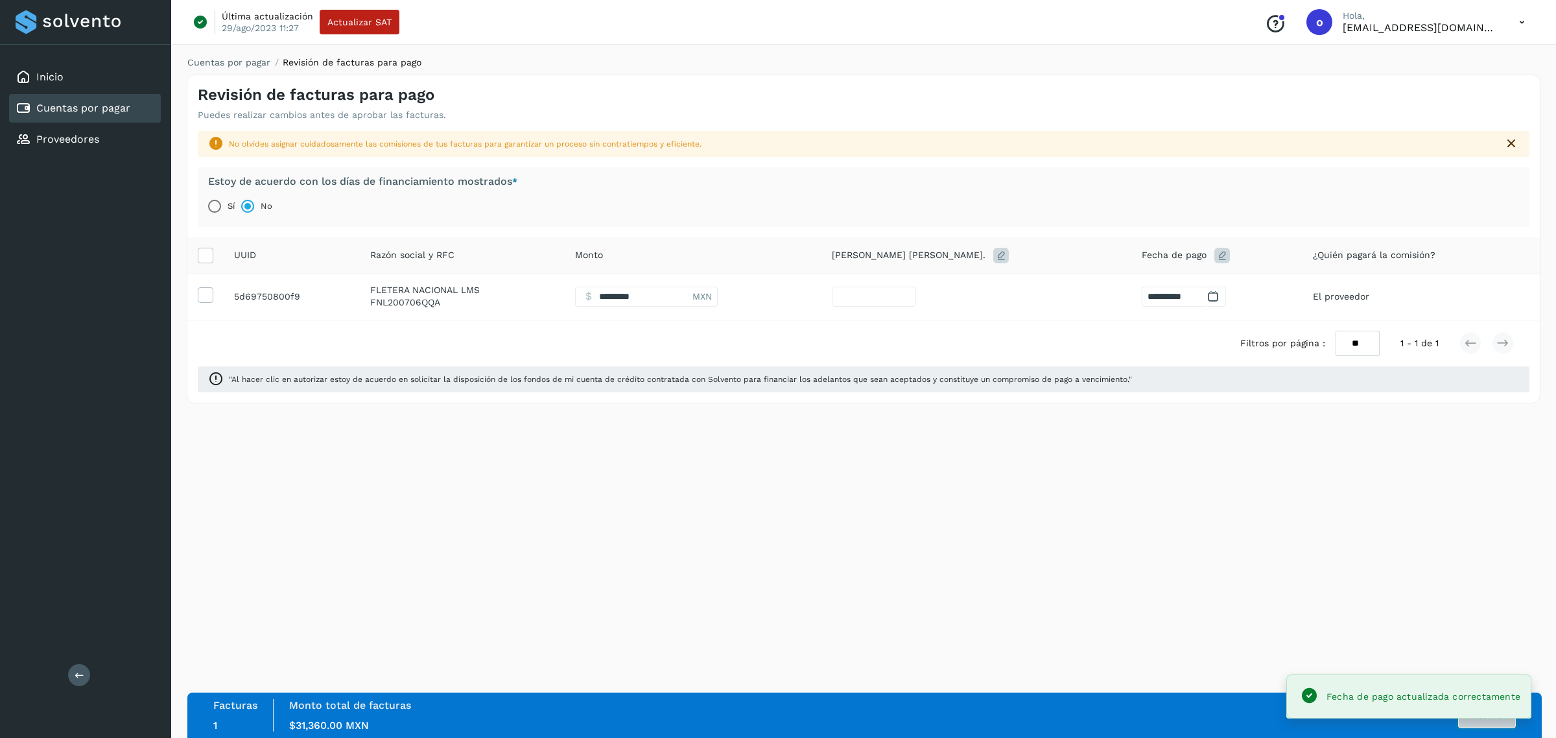
click at [1480, 722] on button "Autorizar" at bounding box center [1487, 715] width 58 height 26
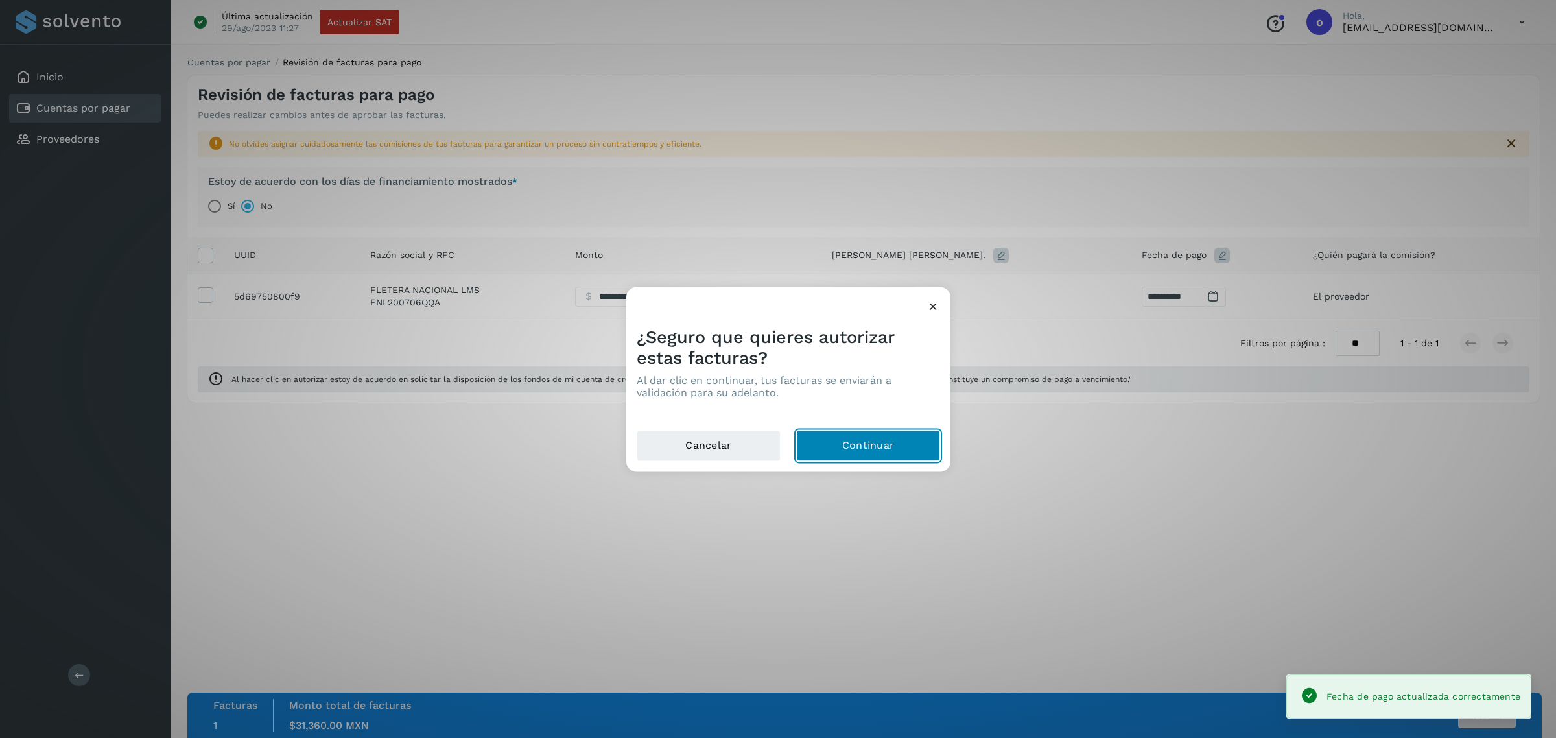
click at [832, 447] on button "Continuar" at bounding box center [868, 445] width 144 height 31
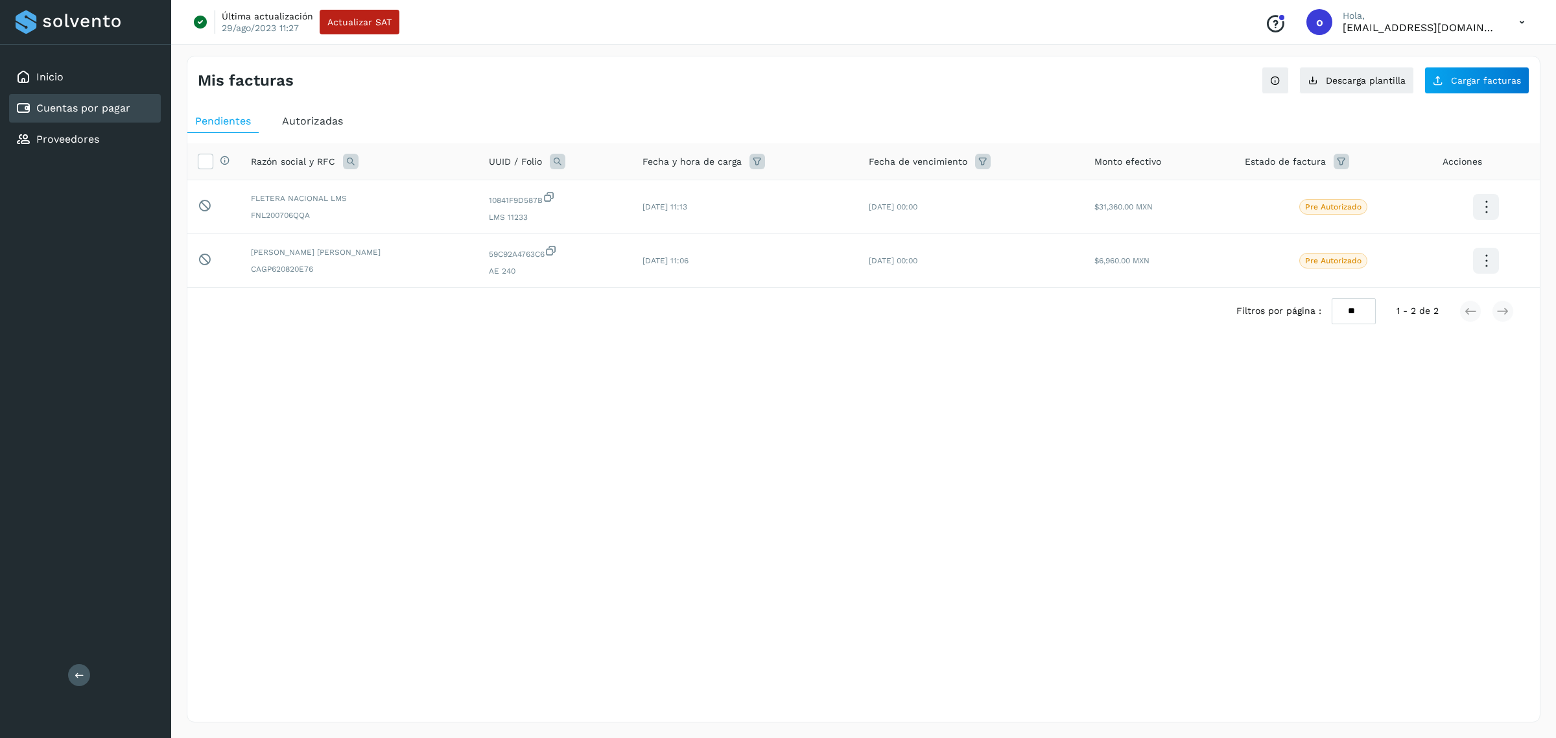
click at [303, 125] on span "Autorizadas" at bounding box center [312, 121] width 61 height 12
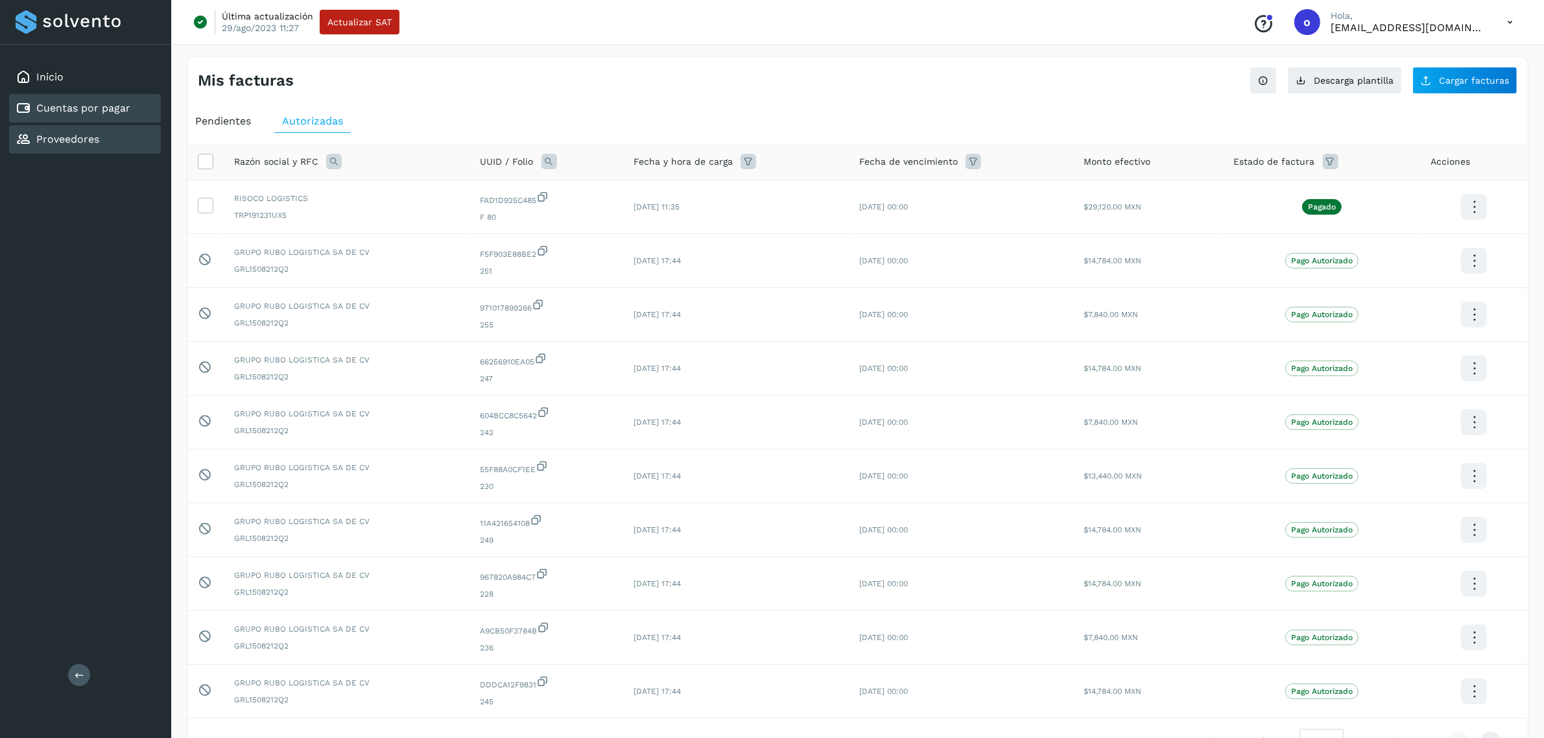
click at [110, 125] on div "Proveedores" at bounding box center [85, 139] width 152 height 29
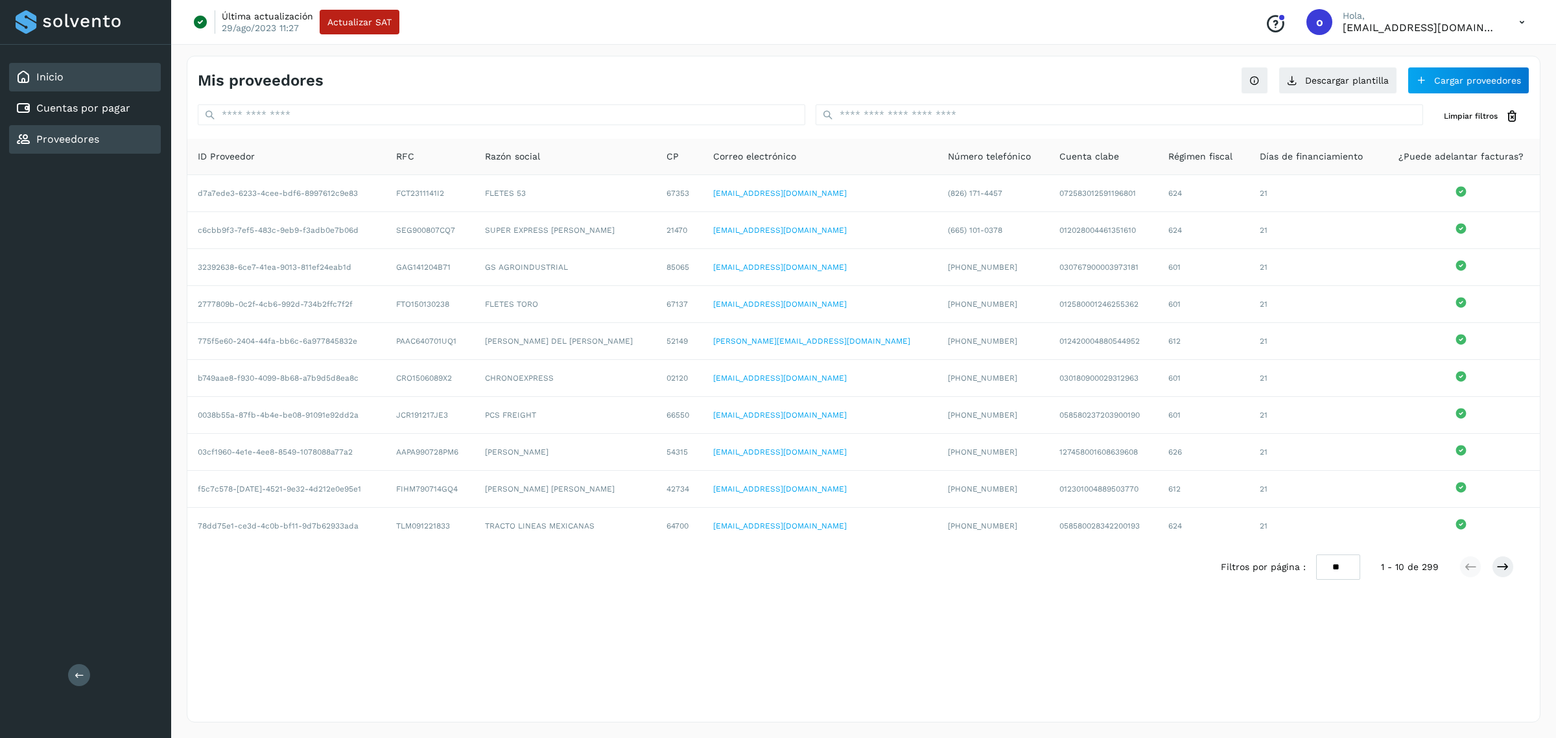
click at [94, 83] on div "Inicio" at bounding box center [85, 77] width 152 height 29
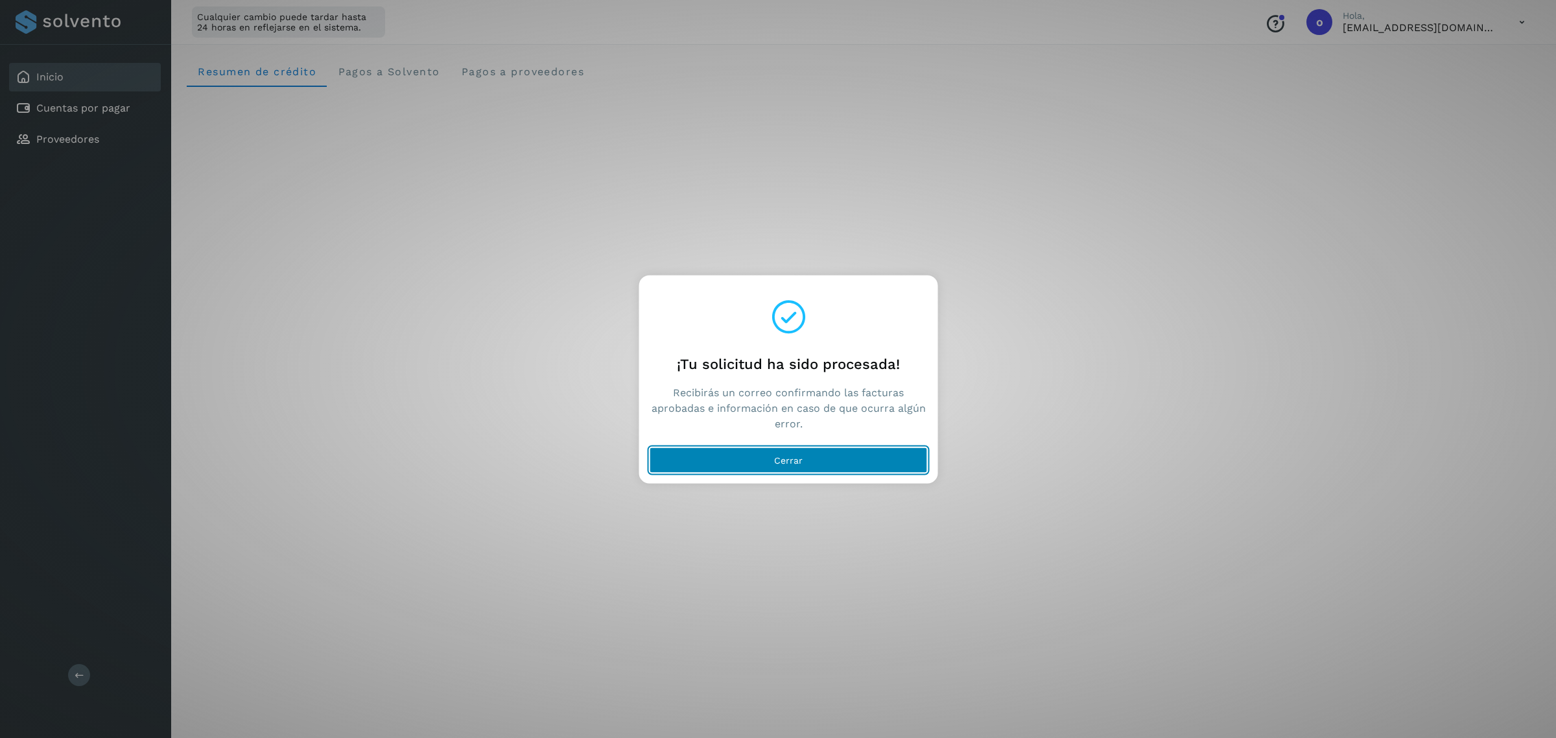
click at [830, 467] on button "Cerrar" at bounding box center [789, 460] width 278 height 26
